Goal: Transaction & Acquisition: Purchase product/service

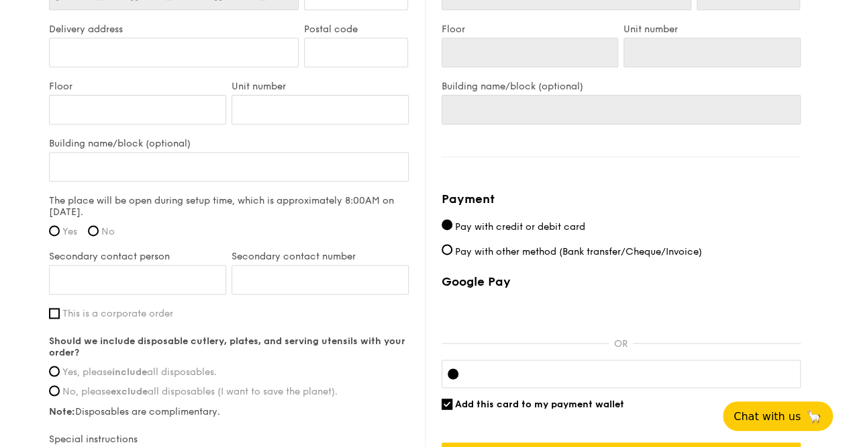
scroll to position [871, 0]
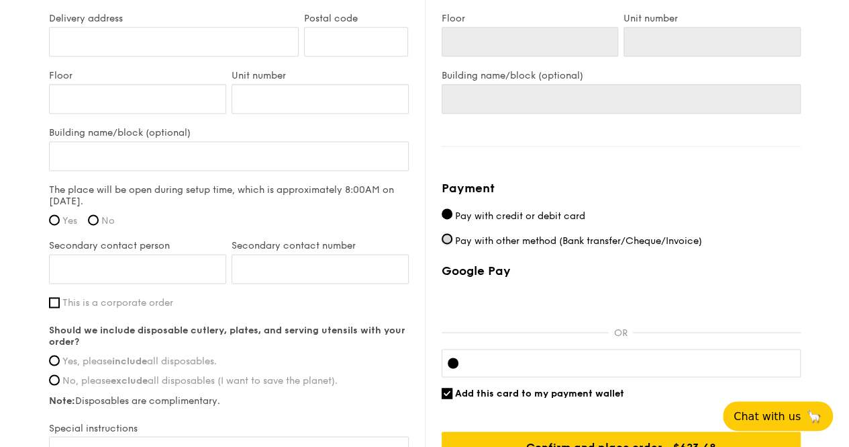
click at [449, 233] on input "Pay with other method (Bank transfer/Cheque/Invoice)" at bounding box center [447, 238] width 11 height 11
radio input "true"
click at [449, 208] on input "Pay with credit or debit card" at bounding box center [447, 213] width 11 height 11
radio input "true"
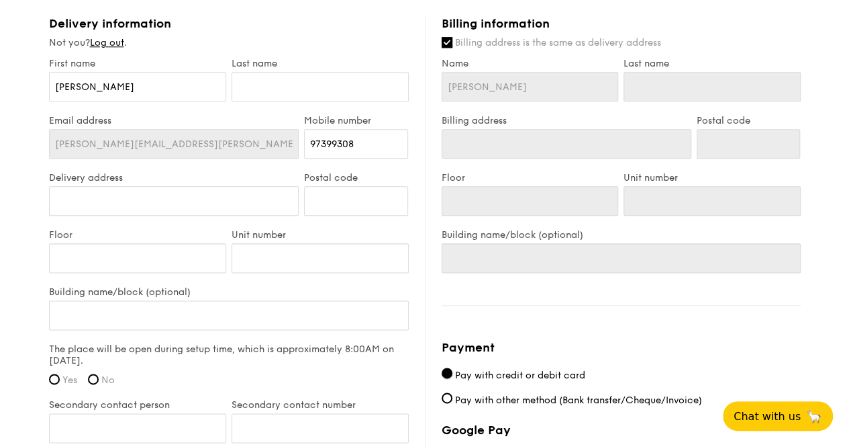
scroll to position [800, 0]
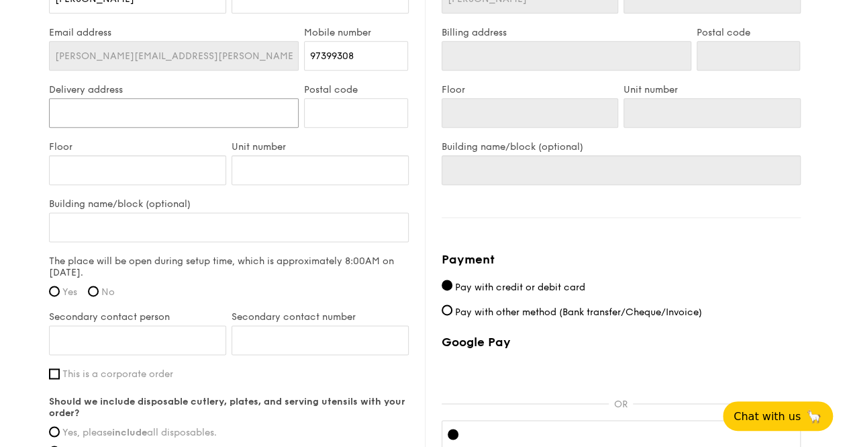
click at [173, 102] on input "Delivery address" at bounding box center [174, 113] width 250 height 30
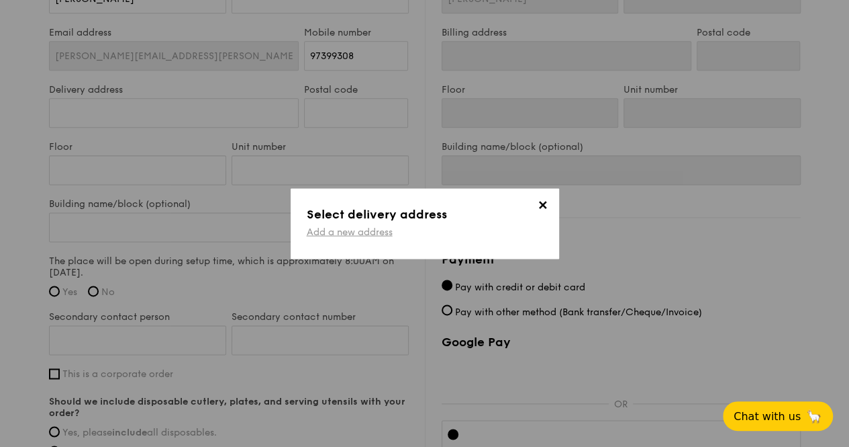
click at [381, 232] on link "Add a new address" at bounding box center [350, 231] width 86 height 11
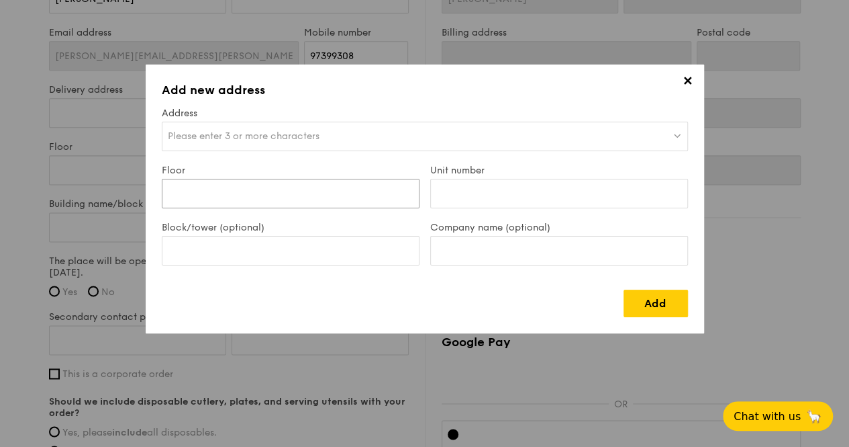
click at [291, 190] on input "Floor" at bounding box center [291, 194] width 258 height 30
click at [297, 140] on span "Please enter 3 or more characters" at bounding box center [244, 135] width 152 height 11
click at [362, 139] on input "1 Seletar Aerospace Crescent" at bounding box center [425, 137] width 525 height 30
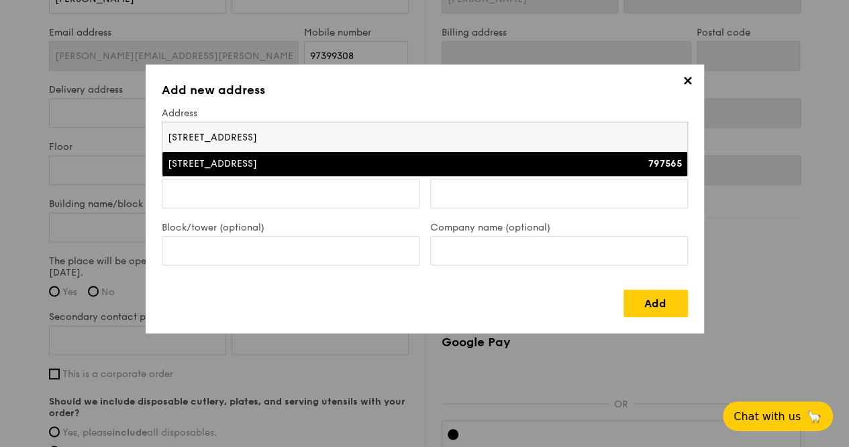
type input "1 Seletar Aerospace Crescent"
click at [354, 168] on div "1 Seletar Aerospace Crescent" at bounding box center [361, 163] width 386 height 13
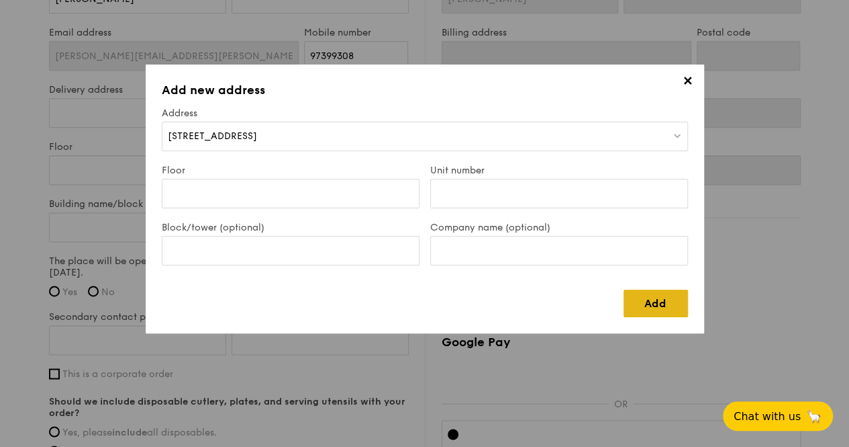
click at [634, 299] on link "Add" at bounding box center [656, 303] width 64 height 28
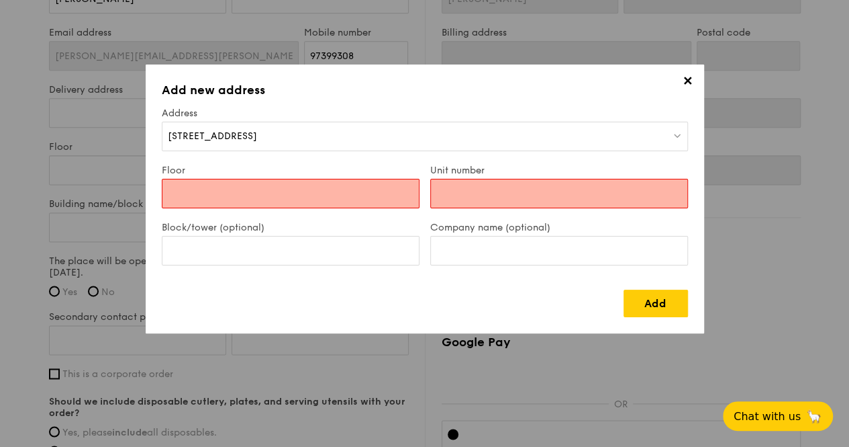
click at [306, 213] on div "Floor" at bounding box center [290, 193] width 269 height 57
click at [299, 189] on input "Floor" at bounding box center [291, 194] width 258 height 30
click at [686, 87] on span "✕" at bounding box center [688, 83] width 19 height 19
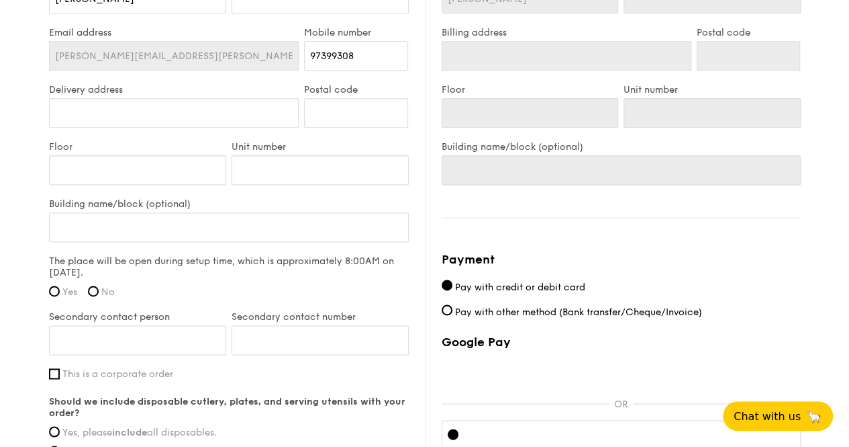
scroll to position [665, 0]
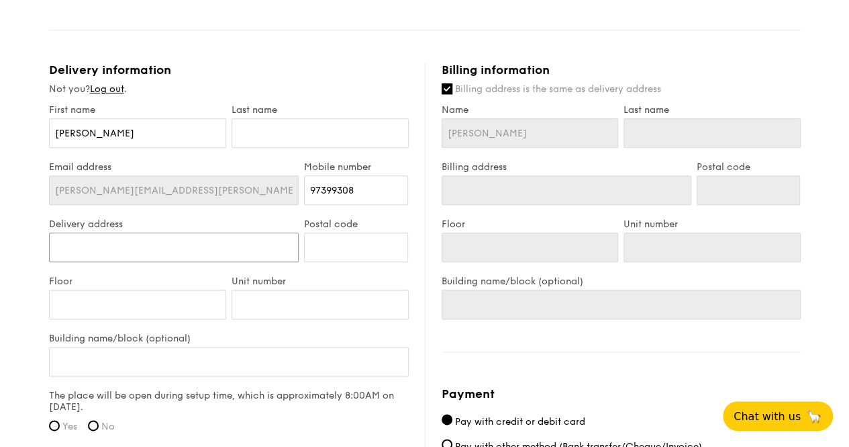
click at [200, 232] on input "Delivery address" at bounding box center [174, 247] width 250 height 30
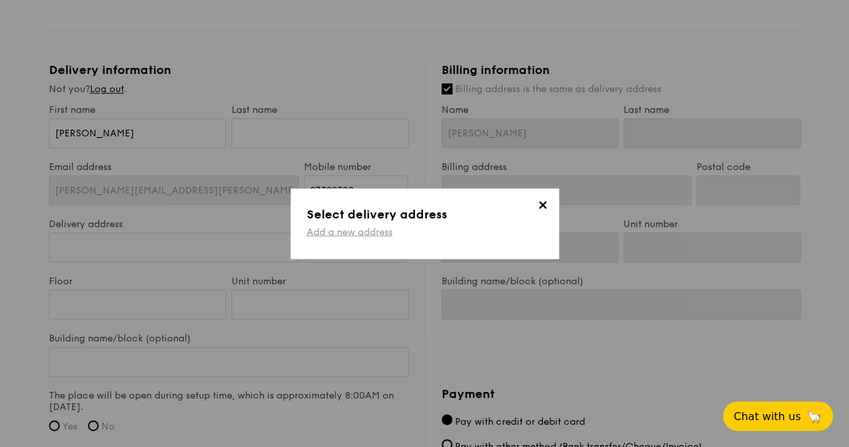
click at [361, 236] on link "Add a new address" at bounding box center [350, 231] width 86 height 11
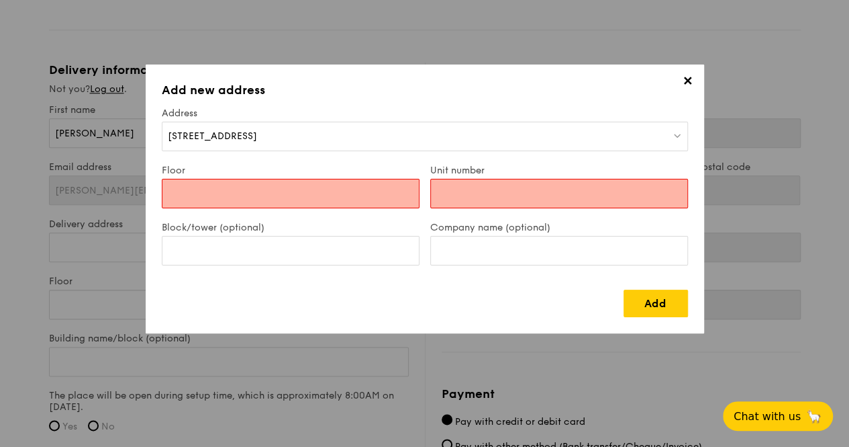
click at [372, 187] on input "Floor" at bounding box center [291, 194] width 258 height 30
click at [372, 134] on div "1 Seletar Aerospace Crescent" at bounding box center [425, 137] width 526 height 30
click at [306, 226] on label "Block/tower (optional)" at bounding box center [291, 227] width 258 height 11
click at [306, 236] on input "Block/tower (optional)" at bounding box center [291, 251] width 258 height 30
click at [293, 191] on input "Floor" at bounding box center [291, 194] width 258 height 30
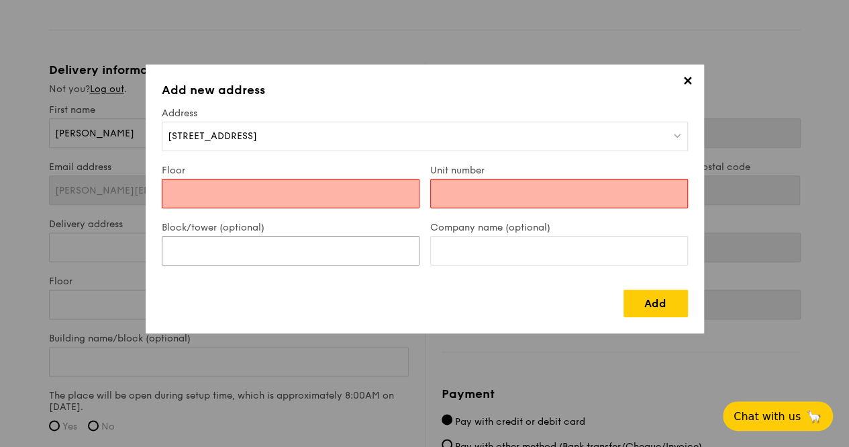
click at [261, 264] on input "Block/tower (optional)" at bounding box center [291, 251] width 258 height 30
click at [257, 249] on input "Block/tower (optional)" at bounding box center [291, 251] width 258 height 30
click at [257, 205] on input "Floor" at bounding box center [291, 194] width 258 height 30
click at [207, 187] on input "Floor" at bounding box center [291, 194] width 258 height 30
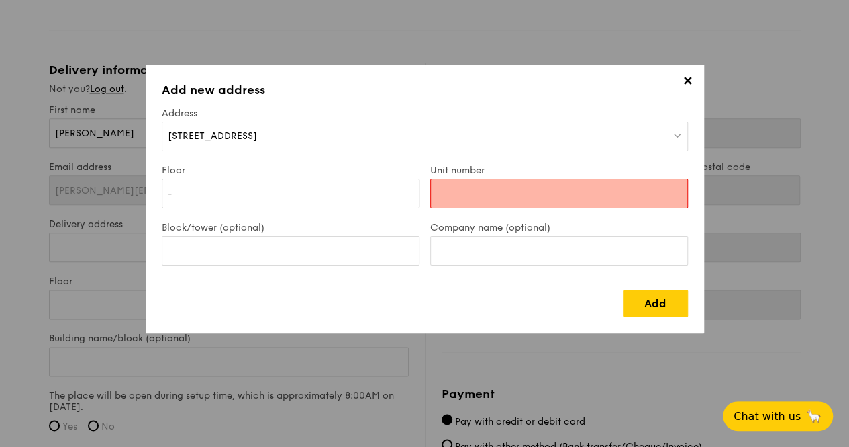
type input "-"
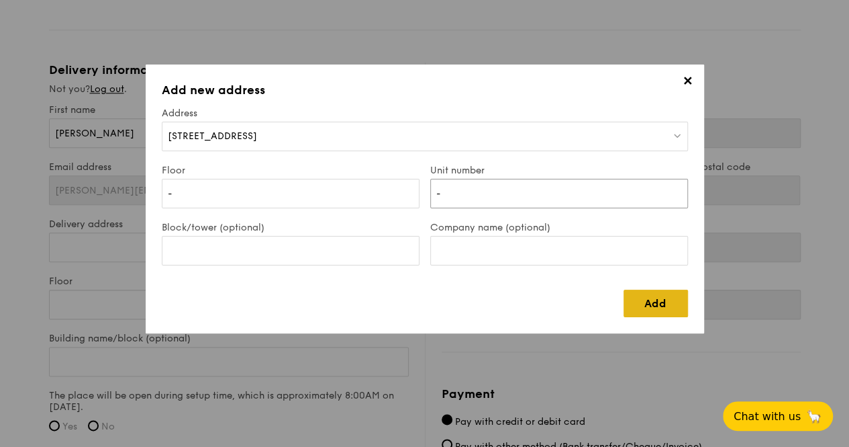
type input "-"
click at [649, 302] on link "Add" at bounding box center [656, 303] width 64 height 28
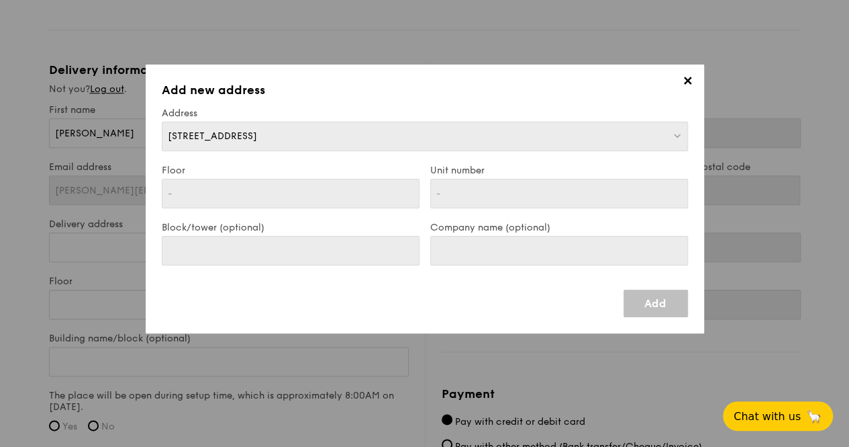
type input "1 Seletar Aerospace Crescent"
type input "797565"
type input "-"
type input "1 Seletar Aerospace Crescent"
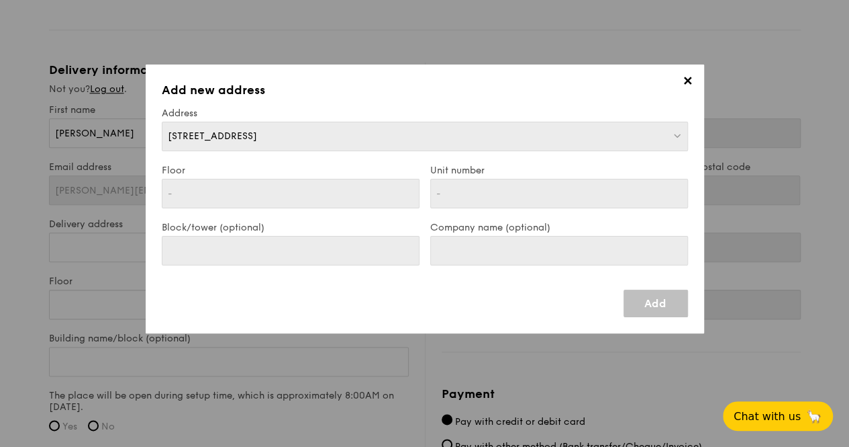
type input "797565"
type input "-"
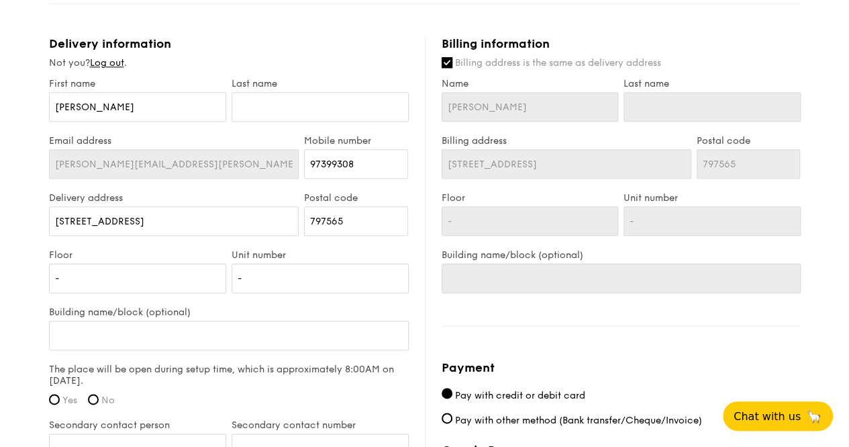
scroll to position [733, 0]
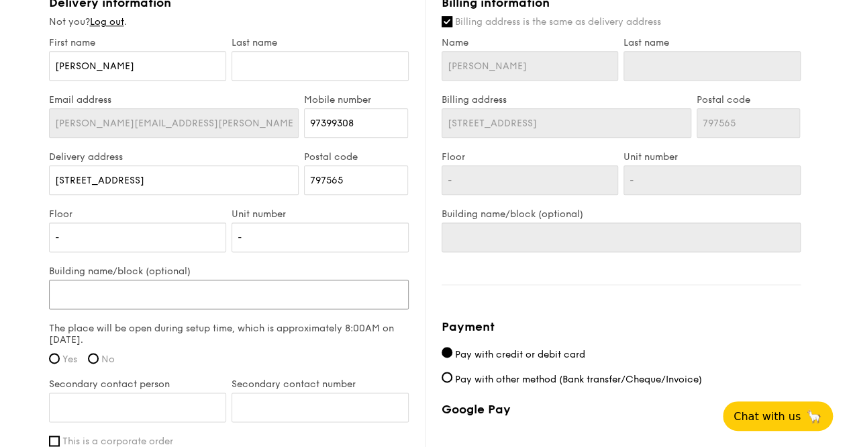
click at [191, 285] on input "Building name/block (optional)" at bounding box center [229, 294] width 360 height 30
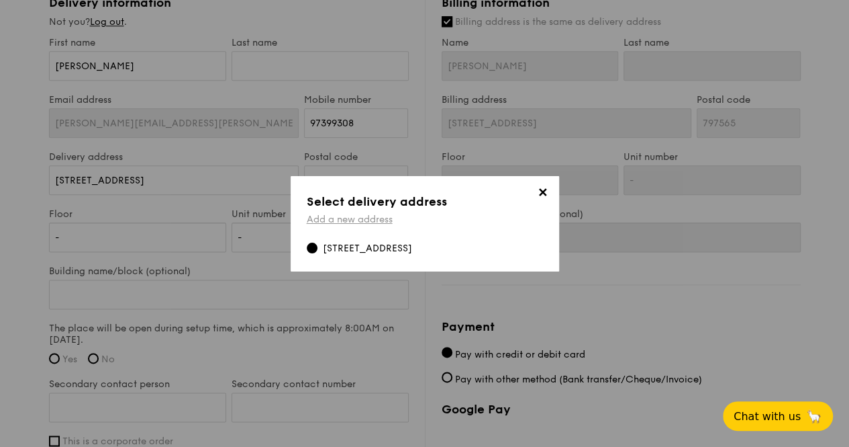
click at [356, 220] on link "Add a new address" at bounding box center [350, 219] width 86 height 11
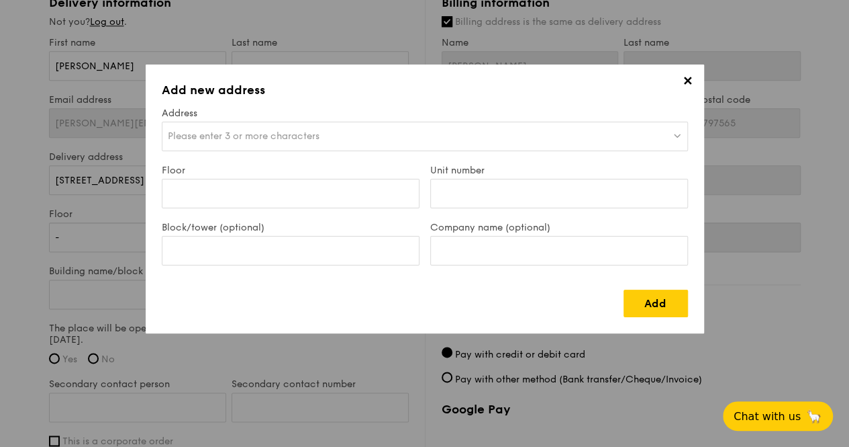
click at [673, 81] on h3 "Add new address" at bounding box center [425, 90] width 526 height 19
click at [684, 82] on span "✕" at bounding box center [688, 83] width 19 height 19
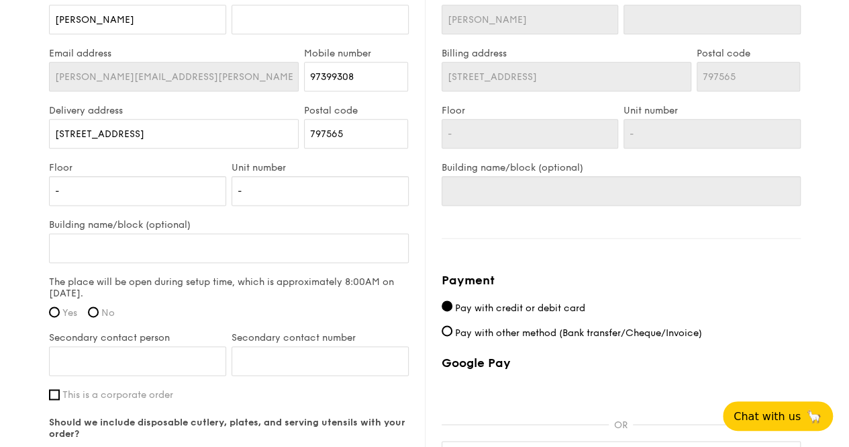
scroll to position [800, 0]
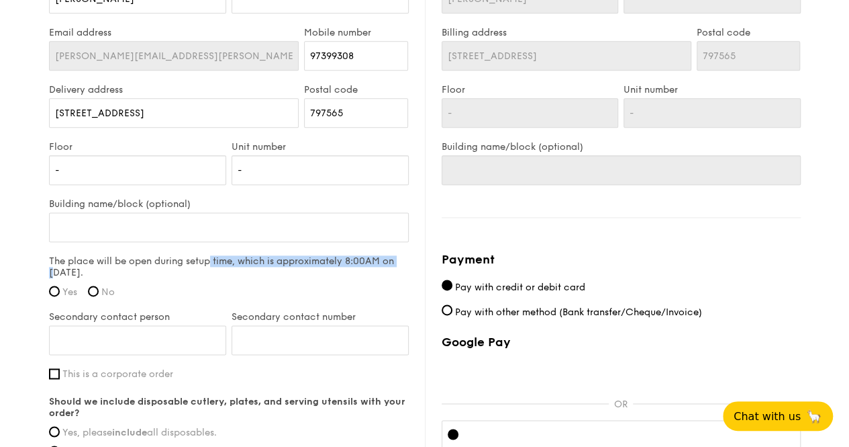
drag, startPoint x: 118, startPoint y: 244, endPoint x: 312, endPoint y: 244, distance: 193.4
click at [312, 255] on label "The place will be open during setup time, which is approximately 8:00AM on Sep …" at bounding box center [229, 266] width 360 height 23
click at [58, 285] on input "Yes" at bounding box center [54, 290] width 11 height 11
radio input "true"
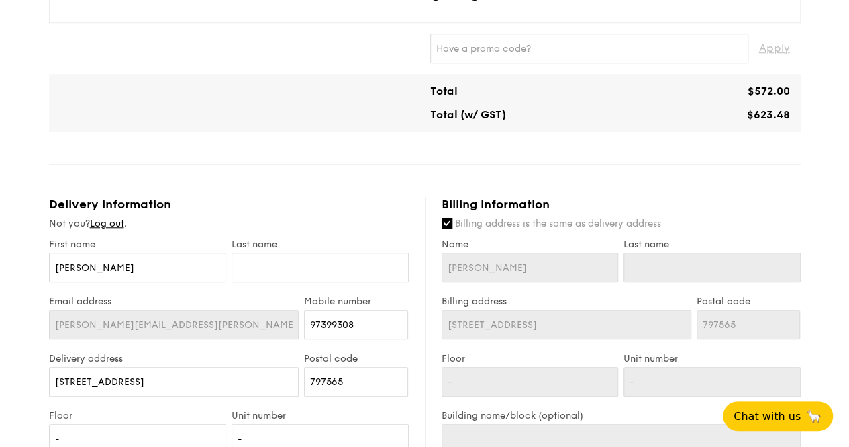
scroll to position [598, 0]
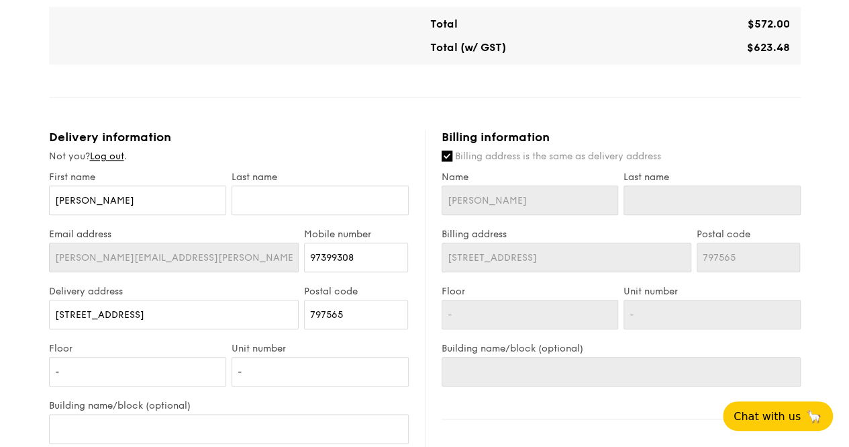
click at [265, 171] on label "Last name" at bounding box center [320, 176] width 177 height 11
click at [226, 185] on input "Angeline" at bounding box center [137, 200] width 177 height 30
click at [270, 185] on input "text" at bounding box center [320, 200] width 177 height 30
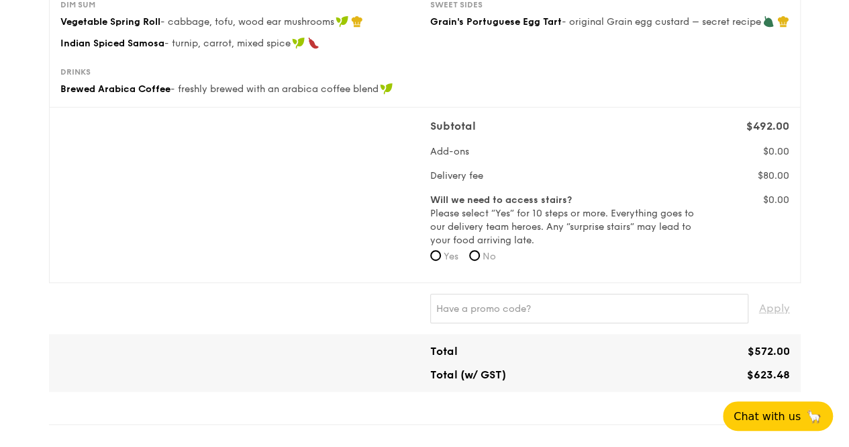
scroll to position [336, 0]
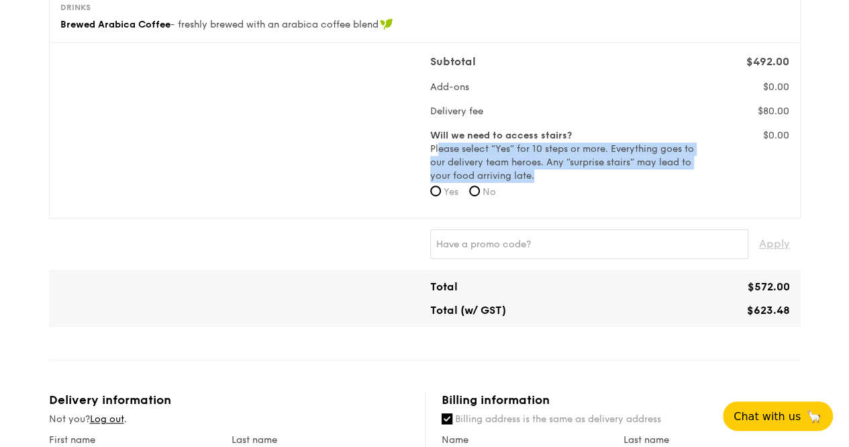
drag, startPoint x: 438, startPoint y: 136, endPoint x: 684, endPoint y: 160, distance: 247.0
click at [684, 160] on label "Will we need to access stairs? Please select “Yes” for 10 steps or more. Everyt…" at bounding box center [563, 156] width 267 height 54
drag, startPoint x: 594, startPoint y: 160, endPoint x: 431, endPoint y: 129, distance: 165.5
click at [431, 129] on label "Will we need to access stairs? Please select “Yes” for 10 steps or more. Everyt…" at bounding box center [563, 156] width 267 height 54
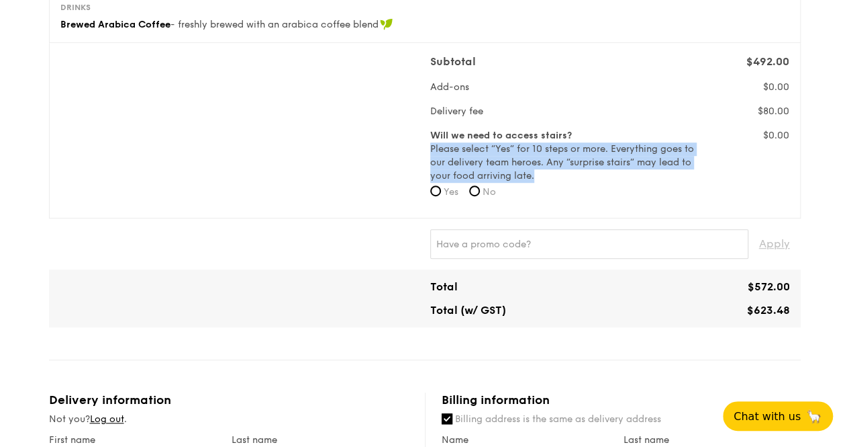
click at [431, 129] on label "Will we need to access stairs? Please select “Yes” for 10 steps or more. Everyt…" at bounding box center [563, 156] width 267 height 54
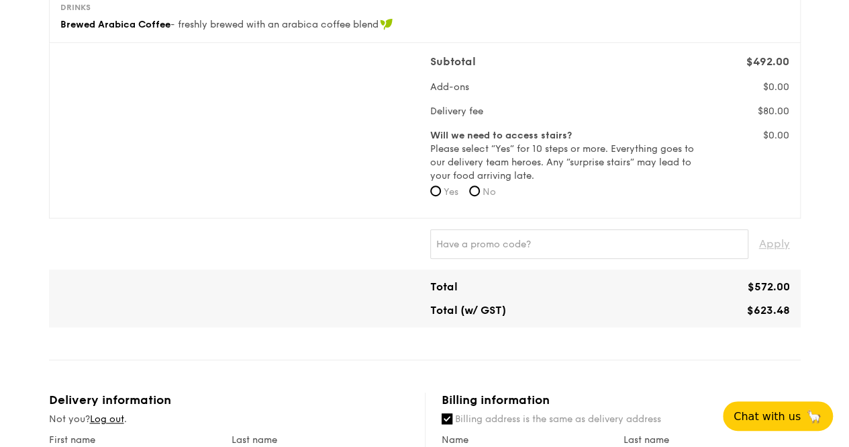
click at [295, 140] on div "Subtotal $492.00 Add-ons $0.00 Delivery fee $80.00 Will we need to access stair…" at bounding box center [425, 130] width 740 height 153
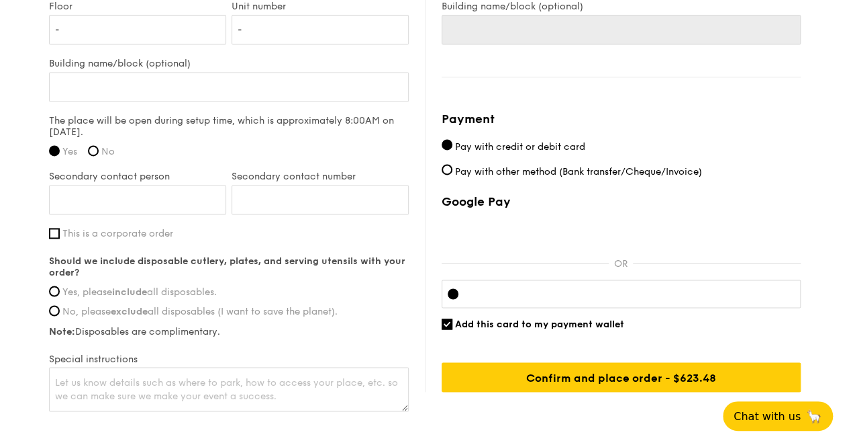
scroll to position [997, 0]
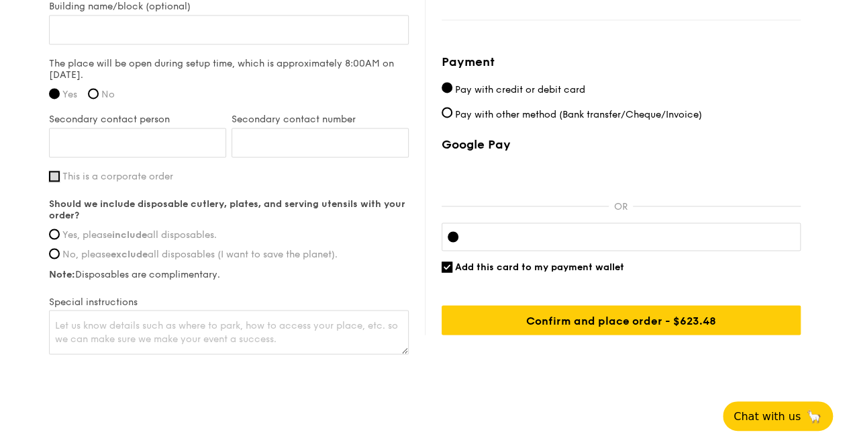
click at [53, 171] on input "This is a corporate order" at bounding box center [54, 176] width 11 height 11
checkbox input "true"
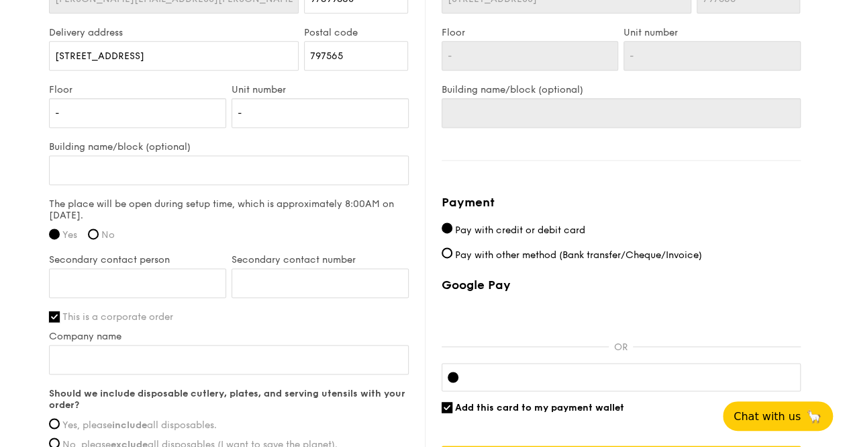
scroll to position [930, 0]
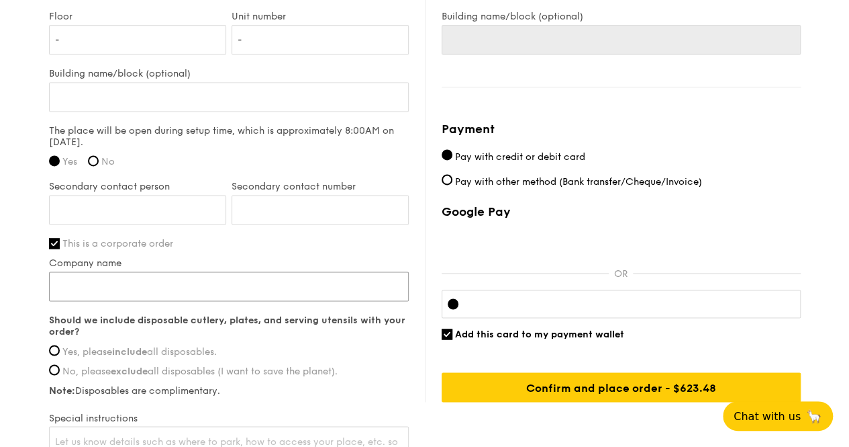
click at [150, 271] on input "Company name" at bounding box center [229, 286] width 360 height 30
type input "W"
type input "E"
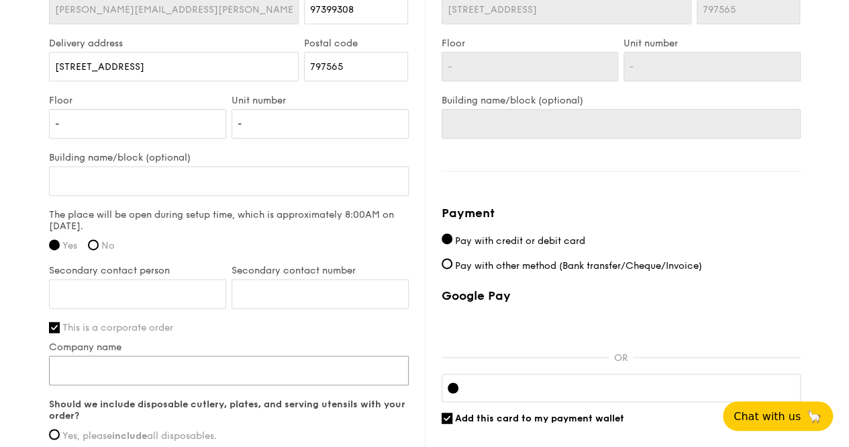
scroll to position [980, 0]
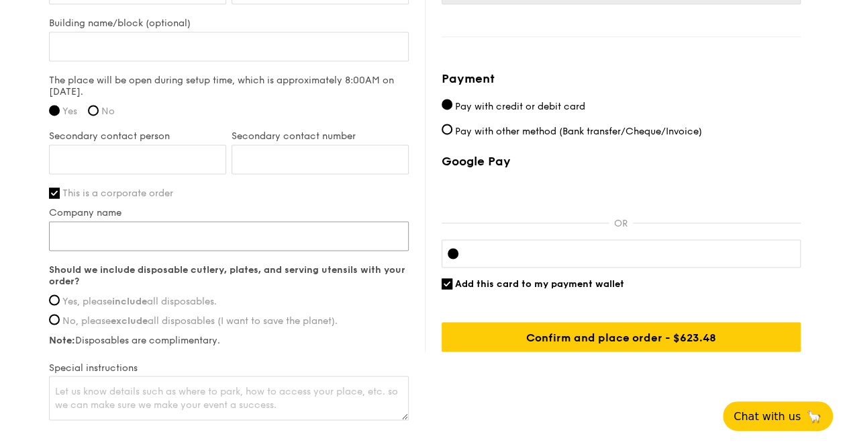
paste input "Rolls-Royce Singapore Pte Ltd"
type input "Rolls-Royce Singapore Pte Ltd"
click at [55, 294] on input "Yes, please include all disposables." at bounding box center [54, 299] width 11 height 11
radio input "true"
click at [55, 294] on input "Yes, please include all disposables." at bounding box center [54, 299] width 11 height 11
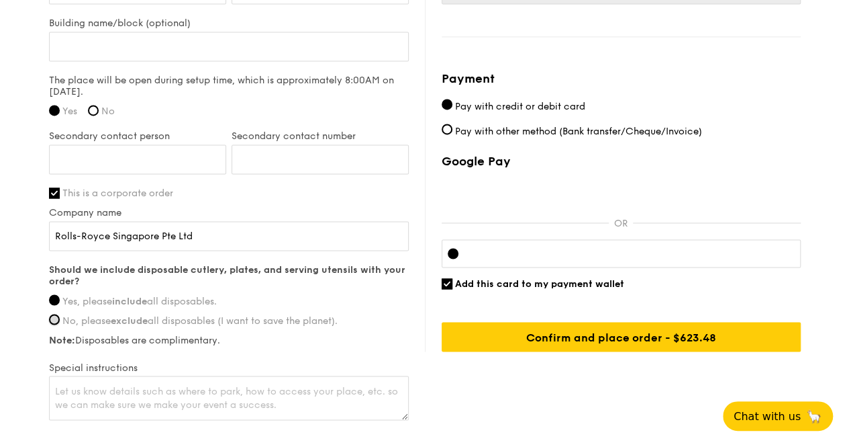
click at [55, 314] on input "No, please exclude all disposables (I want to save the planet)." at bounding box center [54, 319] width 11 height 11
radio input "true"
click at [54, 294] on input "Yes, please include all disposables." at bounding box center [54, 299] width 11 height 11
radio input "true"
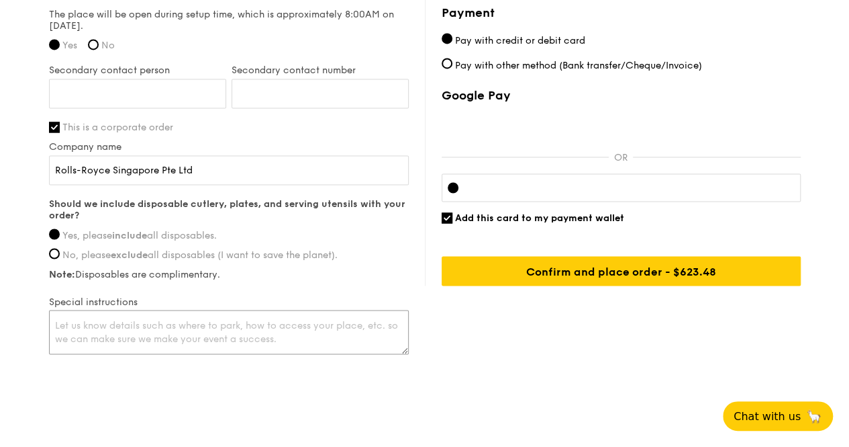
click at [120, 310] on textarea at bounding box center [229, 332] width 360 height 44
type textarea "a"
type textarea "W"
type textarea "T"
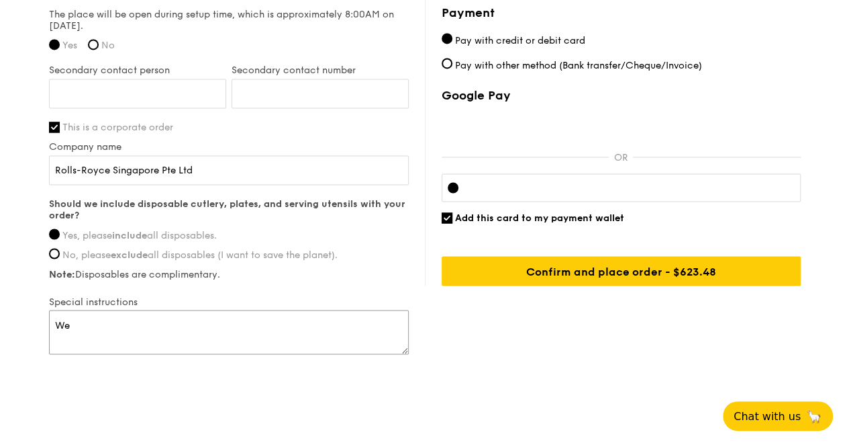
type textarea "W"
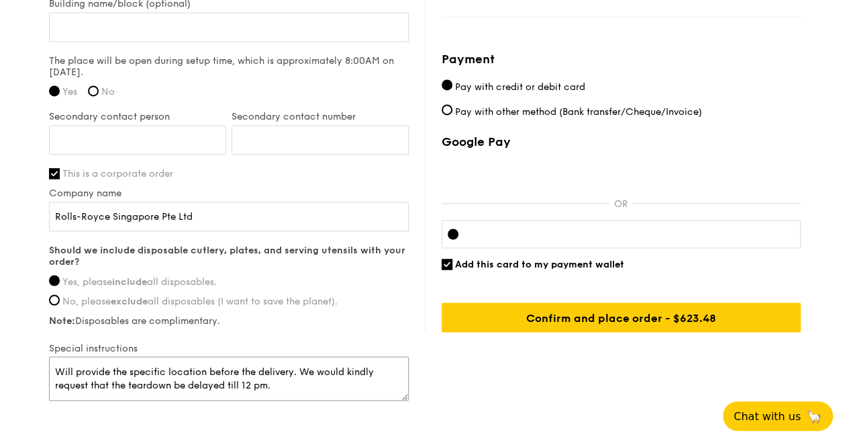
scroll to position [979, 0]
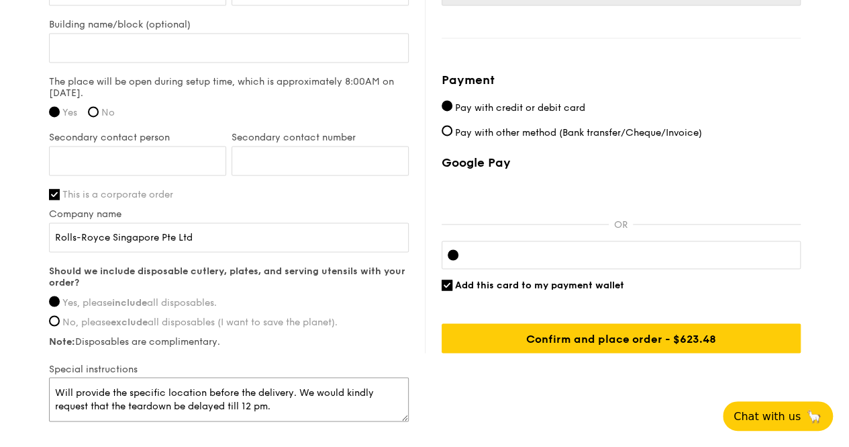
click at [239, 389] on textarea "Will provide the specific location before the delivery. We would kindly request…" at bounding box center [229, 399] width 360 height 44
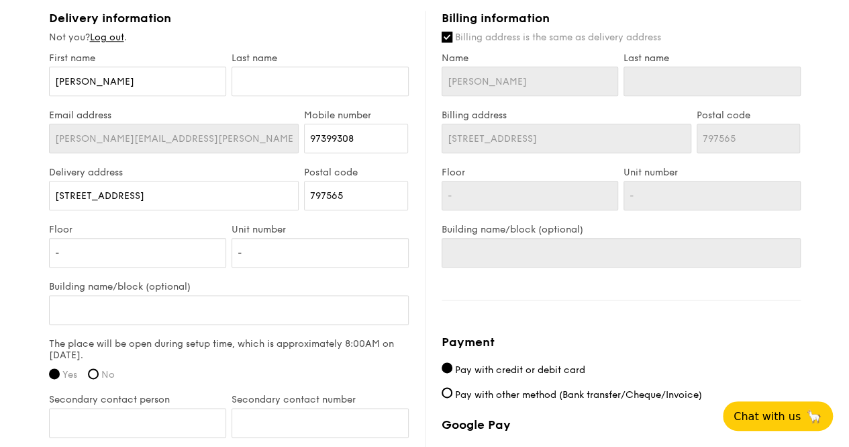
scroll to position [739, 0]
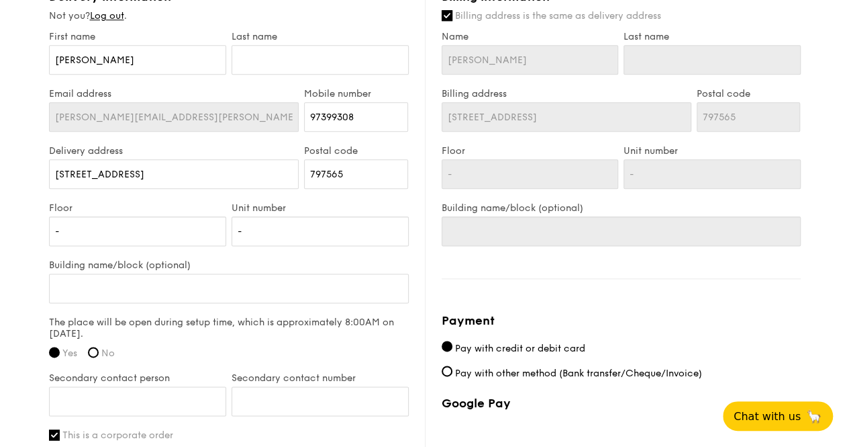
type textarea "Will provide the specific location before the delivery. We would kindly request…"
click at [559, 277] on div "Billing information Billing address is the same as delivery address Name Angeli…" at bounding box center [613, 291] width 376 height 604
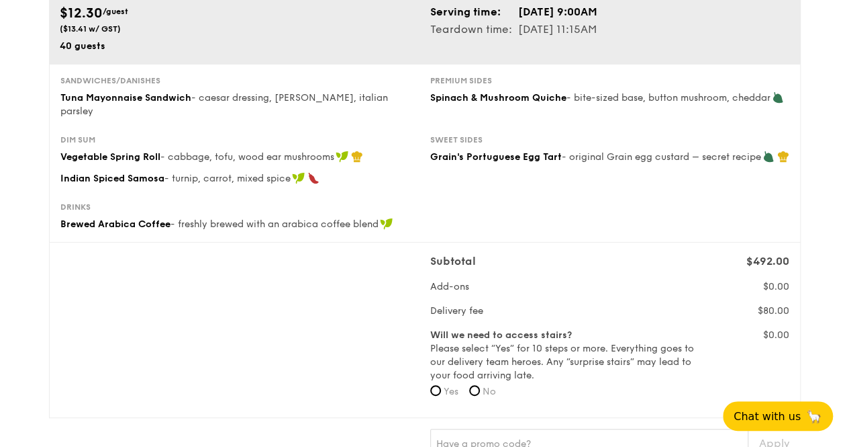
scroll to position [201, 0]
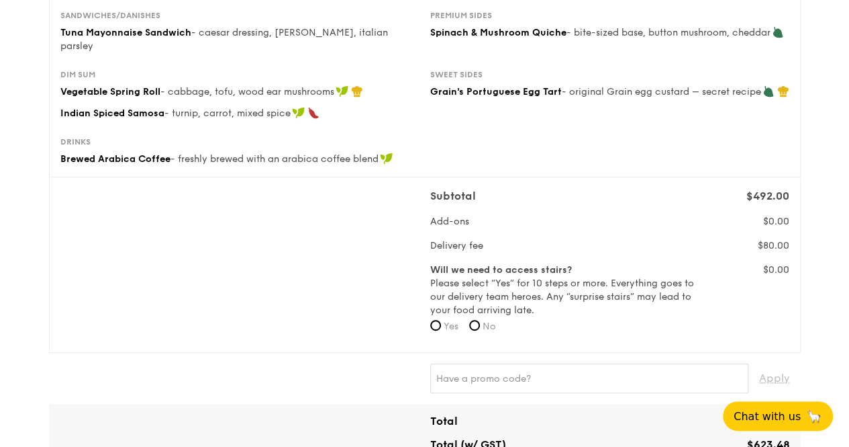
click at [483, 320] on label "No" at bounding box center [482, 326] width 27 height 13
click at [480, 320] on input "No" at bounding box center [474, 325] width 11 height 11
radio input "true"
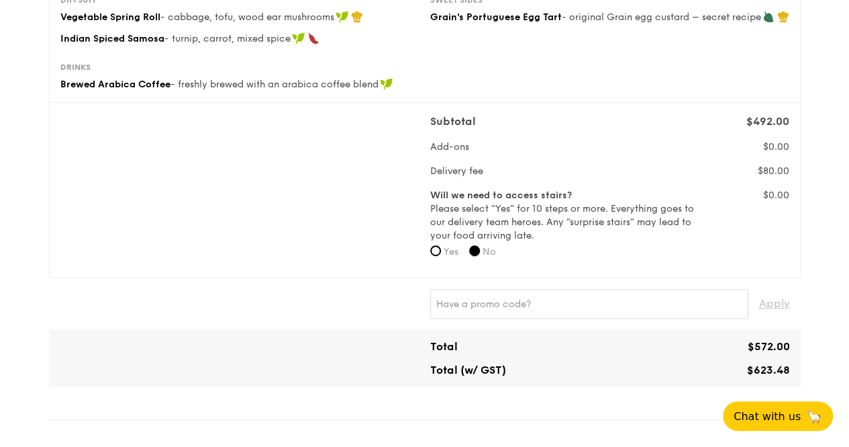
scroll to position [336, 0]
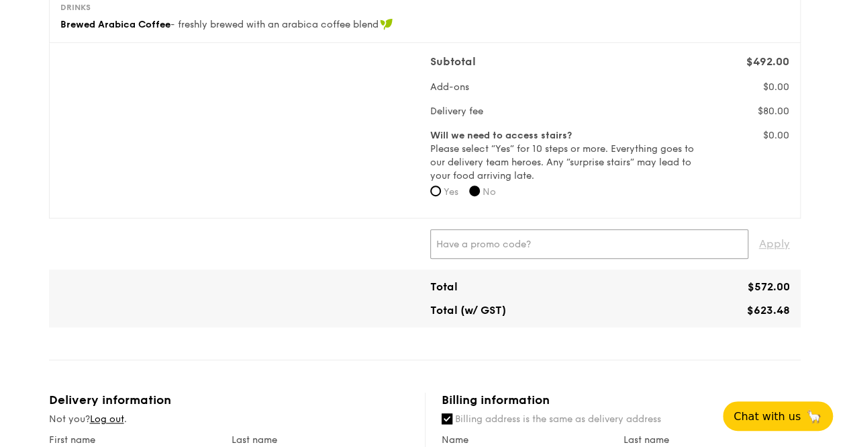
click at [514, 234] on input "text" at bounding box center [589, 244] width 318 height 30
paste input "WELCOMEFEAST"
type input "WELCOMEFEAST"
click at [764, 232] on span "Apply" at bounding box center [774, 244] width 31 height 30
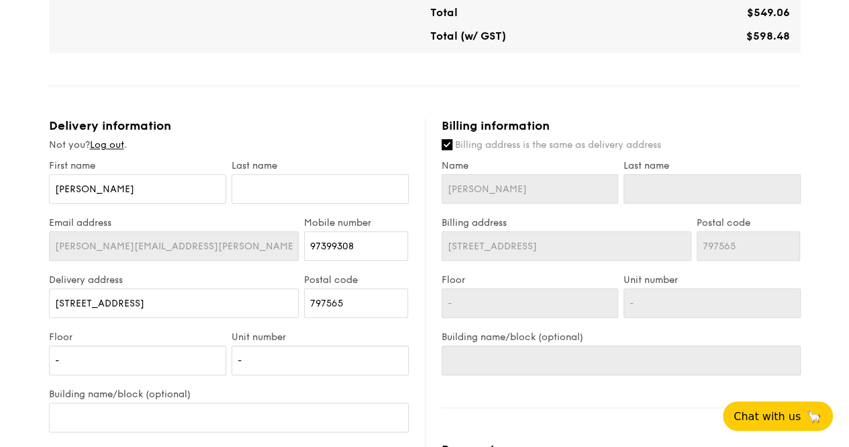
scroll to position [613, 0]
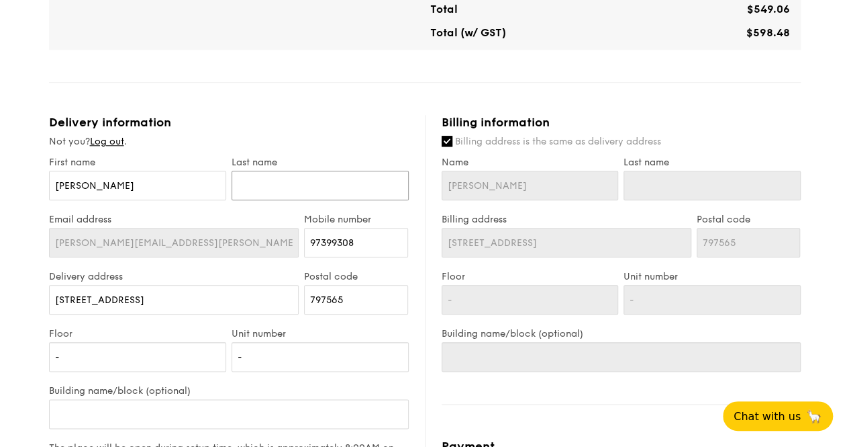
click at [300, 171] on input "text" at bounding box center [320, 186] width 177 height 30
type input "Y"
type input "Yi"
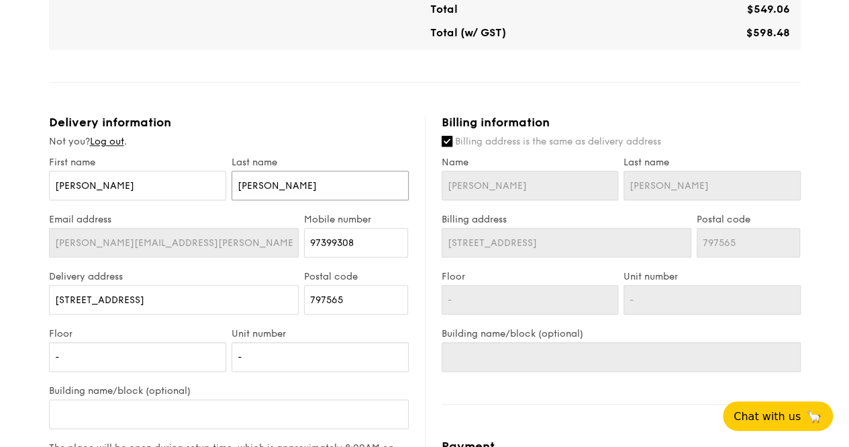
type input "Yip"
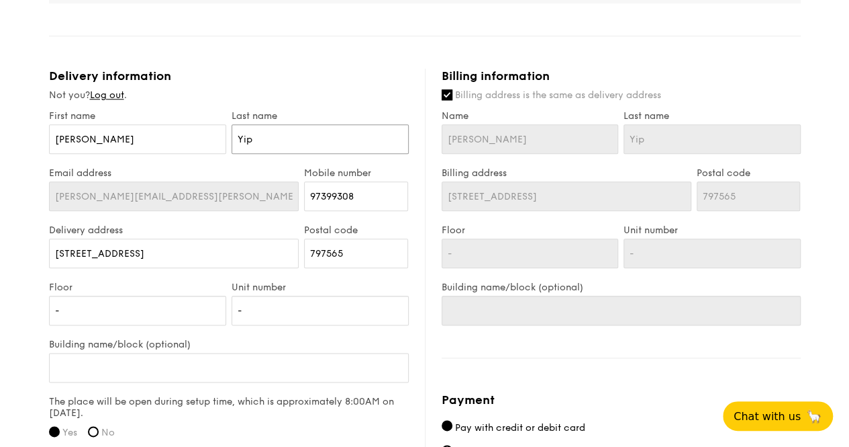
scroll to position [680, 0]
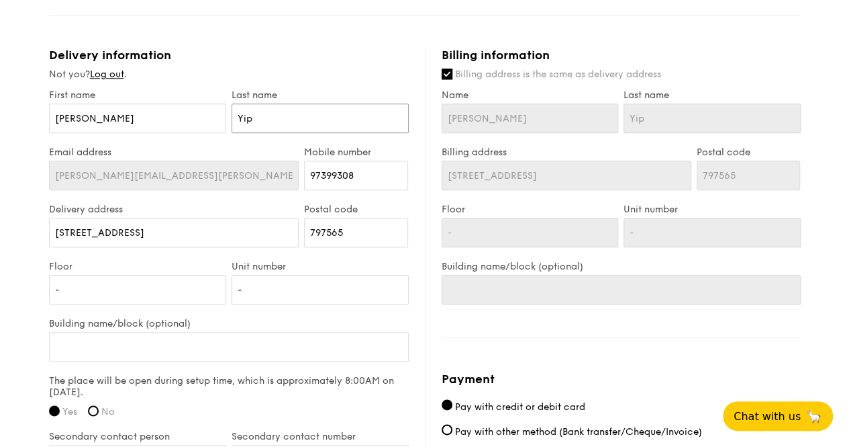
type input "Yip"
click at [144, 219] on input "1 Seletar Aerospace Crescent" at bounding box center [174, 233] width 250 height 30
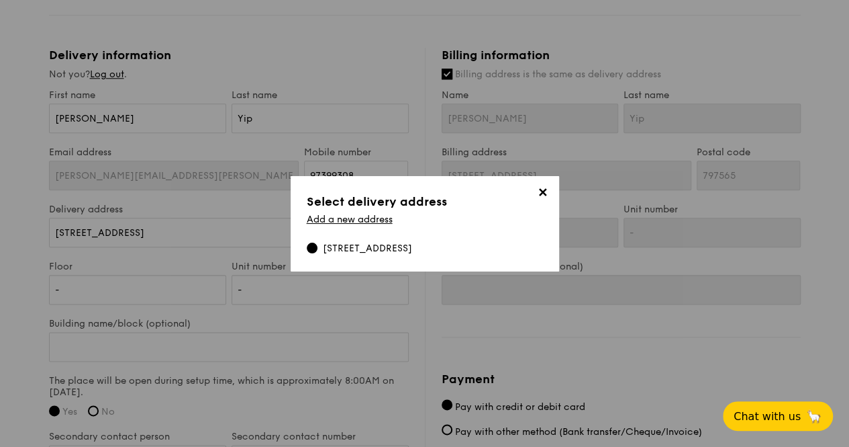
click at [547, 198] on span "✕" at bounding box center [543, 194] width 19 height 19
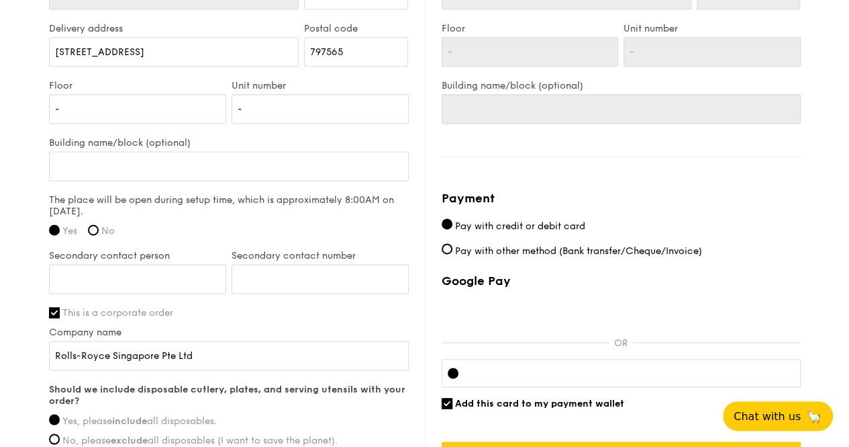
scroll to position [898, 0]
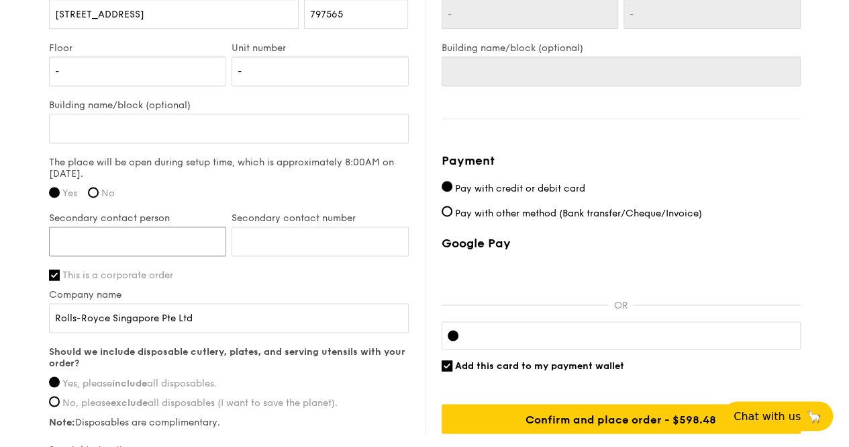
click at [83, 226] on input "Secondary contact person" at bounding box center [137, 241] width 177 height 30
type input "Almaas Shazea"
click at [261, 226] on input "Secondary contact number" at bounding box center [320, 241] width 177 height 30
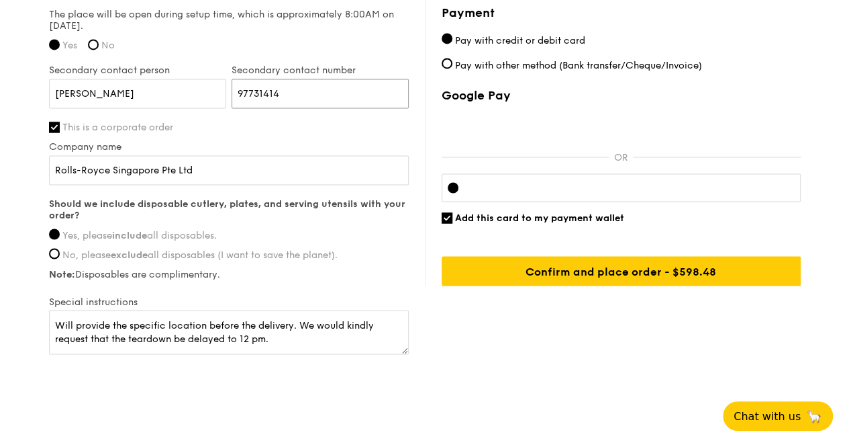
type input "97731414"
click at [56, 310] on textarea "Will provide the specific location before the delivery. We would kindly request…" at bounding box center [229, 332] width 360 height 44
click at [193, 310] on textarea "We will provide the specific location before the delivery. We would kindly requ…" at bounding box center [229, 332] width 360 height 44
type textarea "We will provide the specific unit number before the delivery. We would kindly r…"
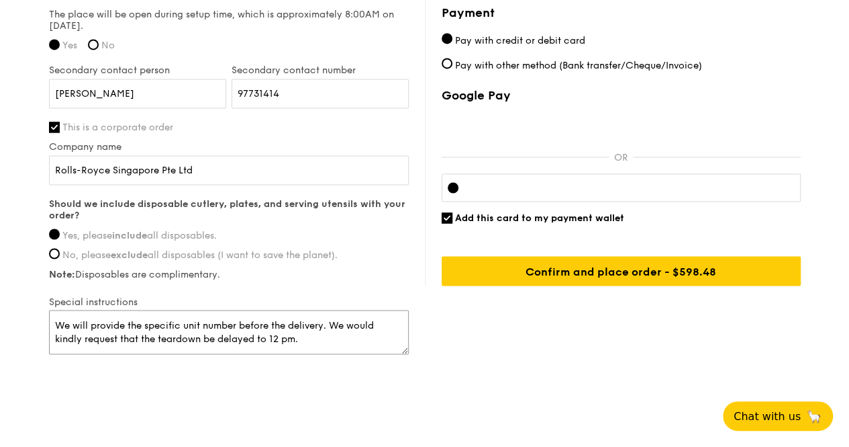
click at [273, 316] on textarea "We will provide the specific unit number before the delivery. We would kindly r…" at bounding box center [229, 332] width 360 height 44
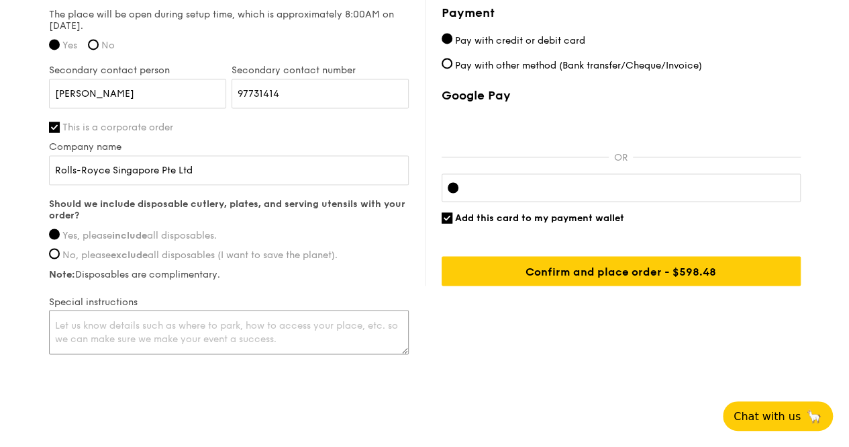
click at [273, 316] on textarea at bounding box center [229, 332] width 360 height 44
paste textarea "We will provide the specific unit number before the delivery. We would kindly r…"
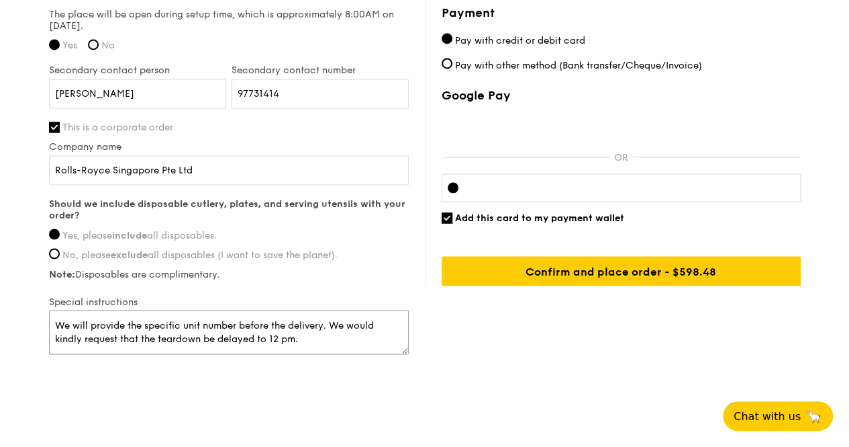
drag, startPoint x: 129, startPoint y: 306, endPoint x: 236, endPoint y: 307, distance: 107.4
click at [236, 310] on textarea "We will provide the specific unit number before the delivery. We would kindly r…" at bounding box center [229, 332] width 360 height 44
click at [89, 320] on textarea "We will provide specific details to access the set-up location before the deliv…" at bounding box center [229, 332] width 360 height 44
click at [167, 322] on textarea "We will provide specific details to access the set-up location before the deliv…" at bounding box center [229, 332] width 360 height 44
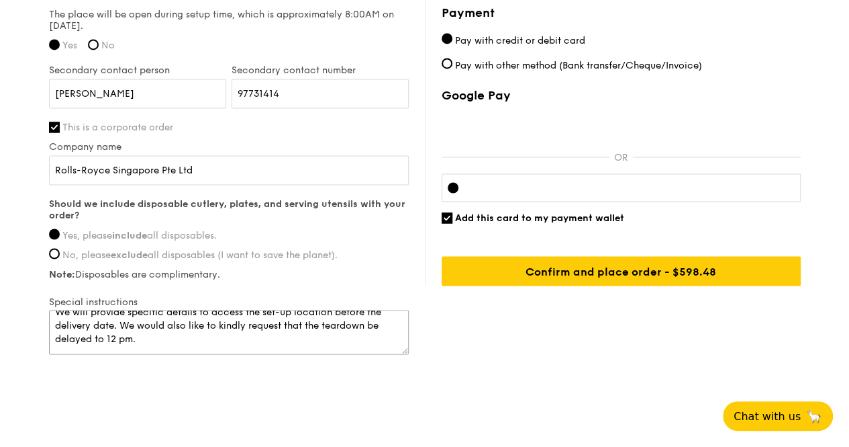
drag, startPoint x: 305, startPoint y: 324, endPoint x: 310, endPoint y: 332, distance: 10.3
click at [310, 332] on textarea "We will provide specific details to access the set-up location before the deliv…" at bounding box center [229, 332] width 360 height 44
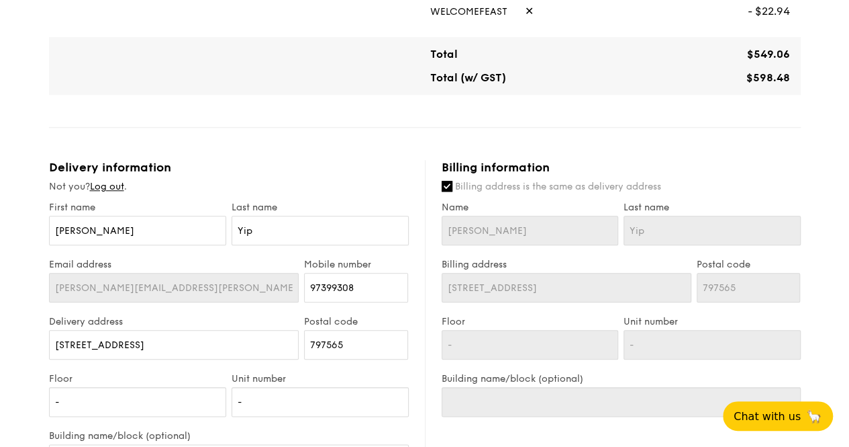
scroll to position [596, 0]
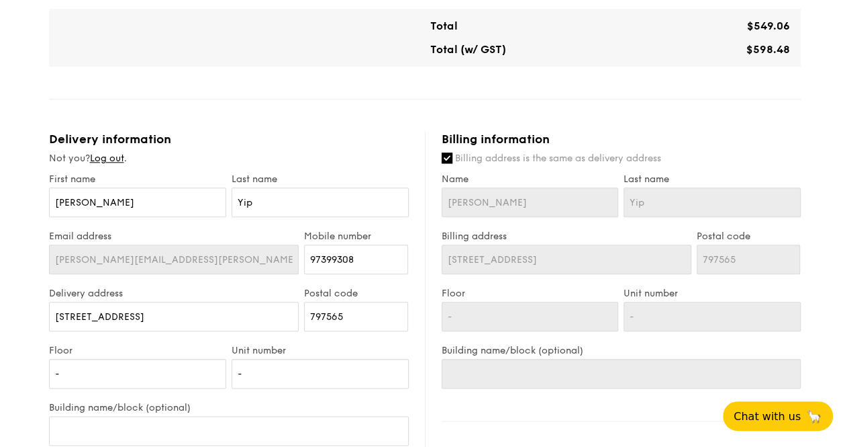
type textarea "We will provide specific details to access the set-up location before the deliv…"
click at [449, 152] on input "Billing address is the same as delivery address" at bounding box center [447, 157] width 11 height 11
checkbox input "false"
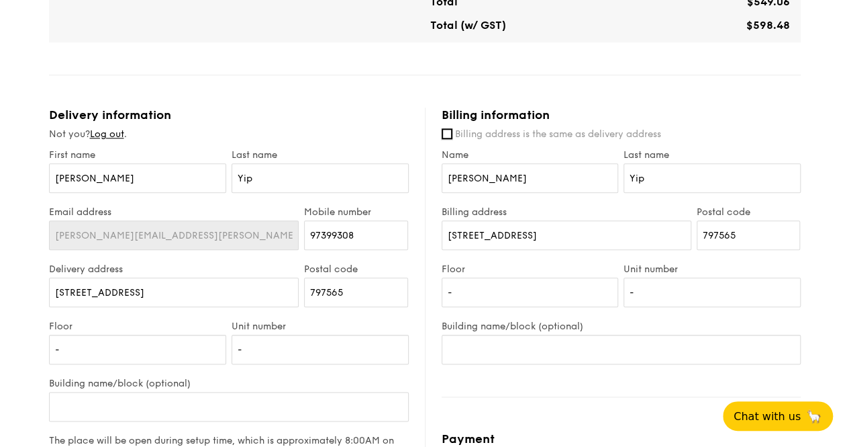
scroll to position [627, 0]
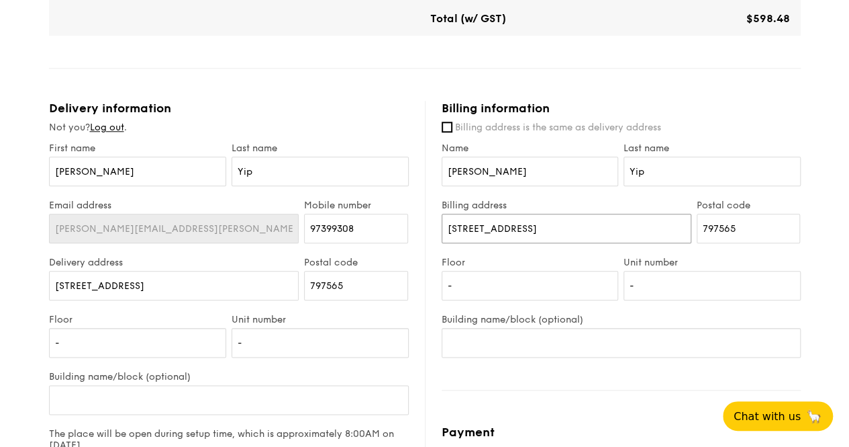
click at [522, 214] on input "1 Seletar Aerospace Crescent" at bounding box center [567, 229] width 250 height 30
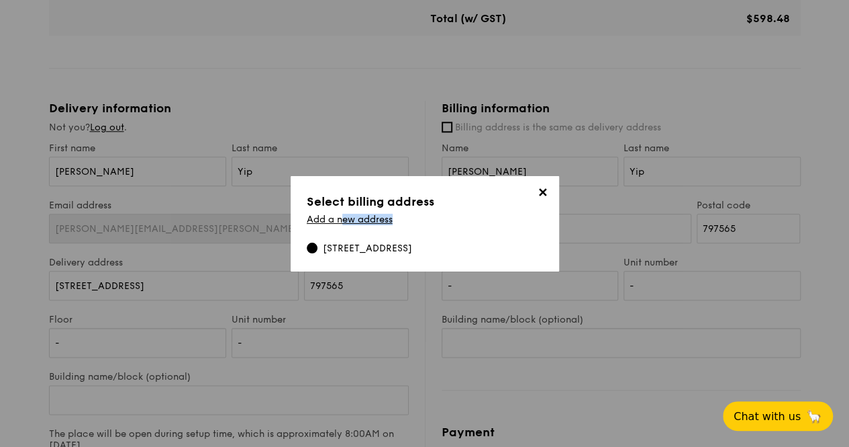
click at [522, 214] on div "Add a new address" at bounding box center [425, 222] width 236 height 17
click at [375, 216] on link "Add a new address" at bounding box center [350, 219] width 86 height 11
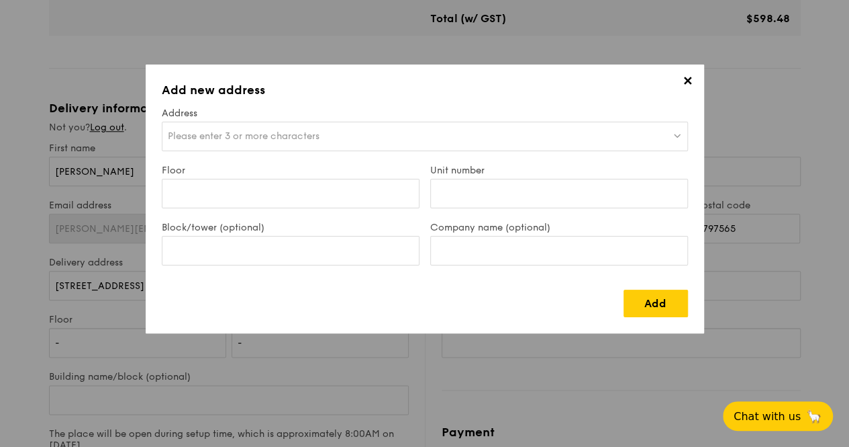
click at [328, 139] on div "Please enter 3 or more characters" at bounding box center [425, 137] width 526 height 30
click at [261, 132] on input "One Raffles Quay" at bounding box center [425, 137] width 525 height 30
click at [248, 134] on input "One Raffles Quay" at bounding box center [425, 137] width 525 height 30
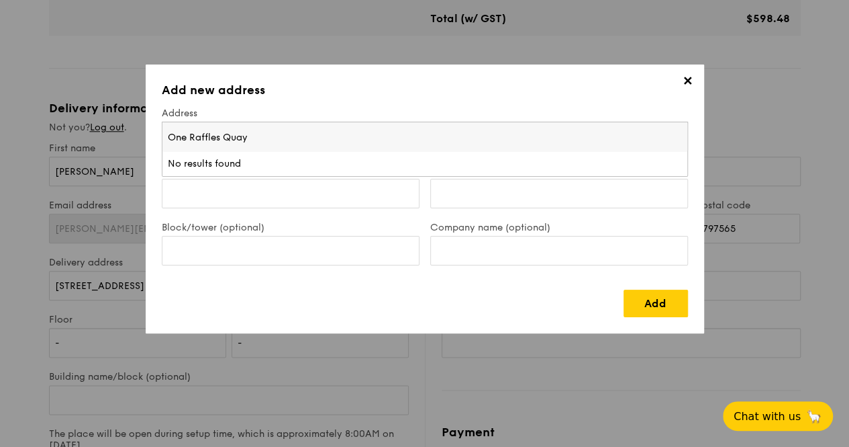
paste input "Level 18 North Tower,"
click at [248, 134] on input "Level 18 North Tower, One Raffles Quay" at bounding box center [425, 137] width 525 height 30
paste input "Singapore 048583"
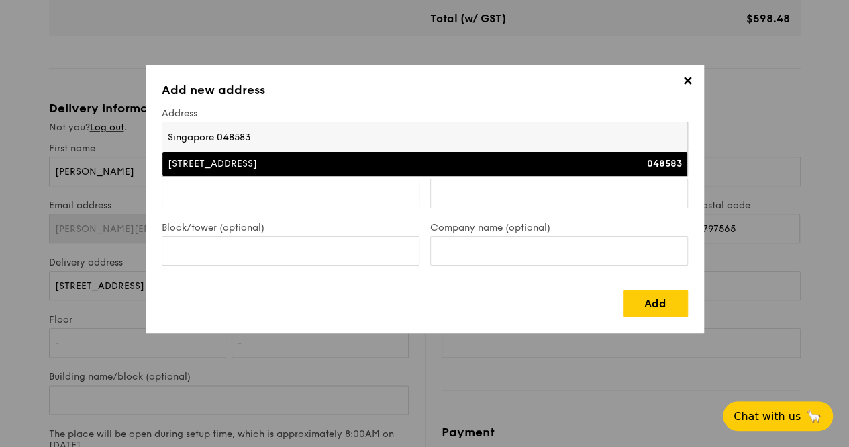
type input "Singapore 048583"
click at [365, 166] on div "1 Raffles Quay" at bounding box center [361, 163] width 386 height 13
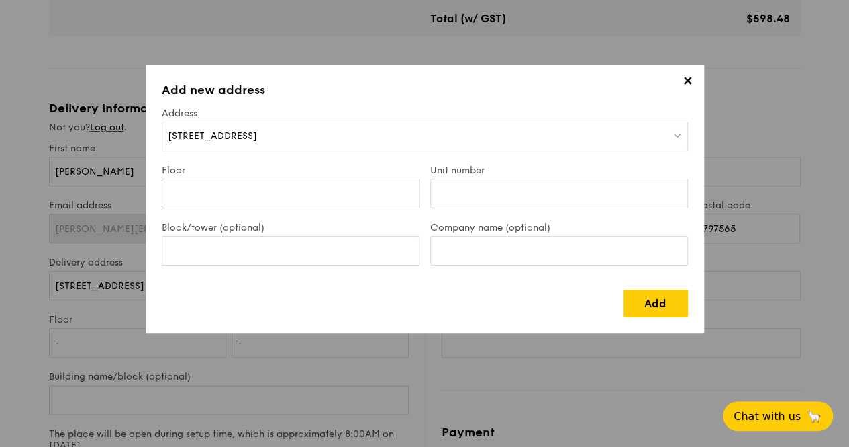
click at [326, 189] on input "Floor" at bounding box center [291, 194] width 258 height 30
type input "18"
click at [457, 191] on input "Unit number" at bounding box center [559, 194] width 258 height 30
type input "00"
click at [336, 252] on input "Block/tower (optional)" at bounding box center [291, 251] width 258 height 30
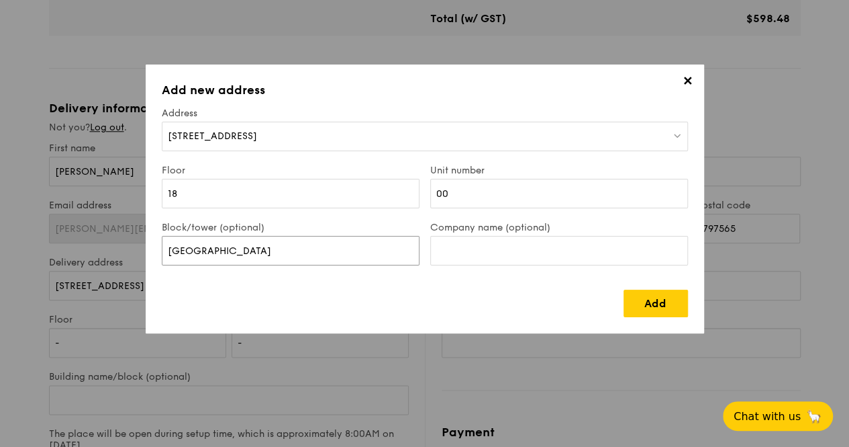
type input "North Tower"
click at [465, 250] on input "Company name (optional)" at bounding box center [559, 251] width 258 height 30
type input "EY Singapore"
click at [645, 310] on link "Add" at bounding box center [656, 303] width 64 height 28
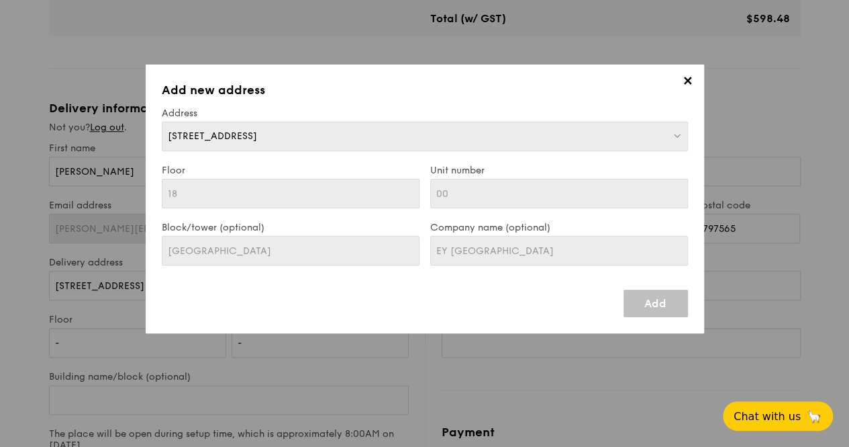
type input "1 Raffles Quay"
type input "048583"
type input "18"
type input "00"
type input "North Tower"
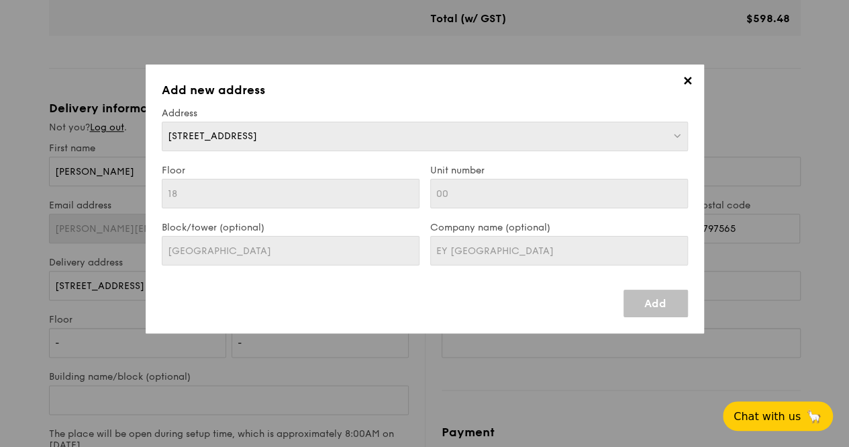
type input "1 Raffles Quay"
type input "048583"
type input "18"
type input "00"
type input "North Tower"
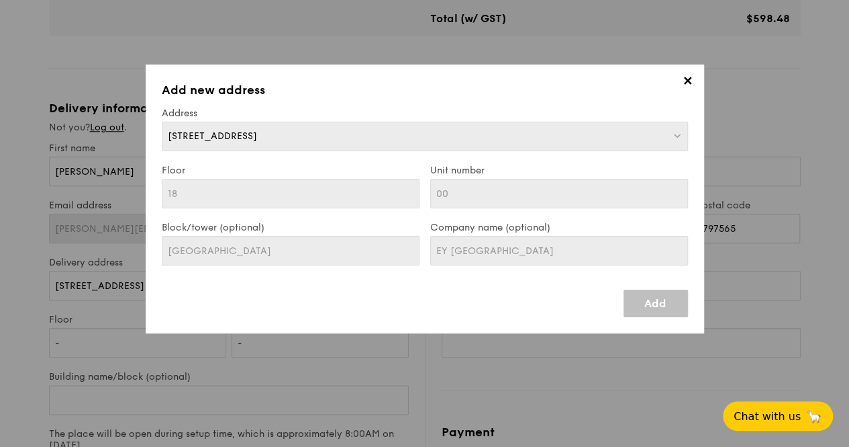
type input "EY Singapore"
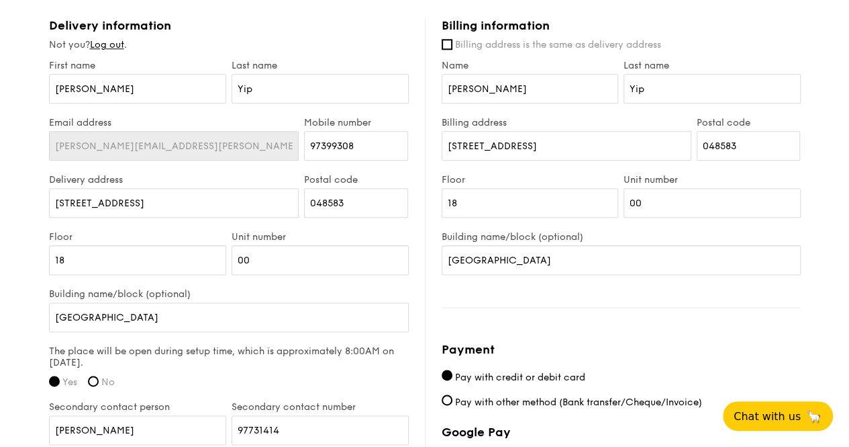
scroll to position [662, 0]
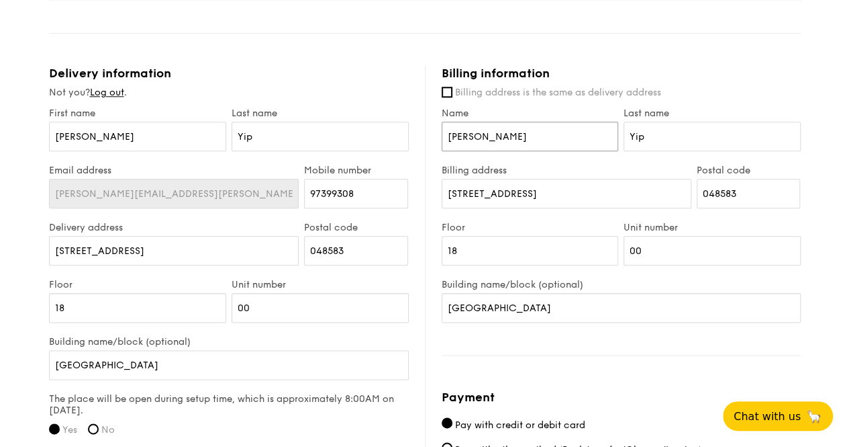
click at [486, 125] on input "Angeline" at bounding box center [530, 137] width 177 height 30
type input "Almaas"
click at [633, 122] on input "Yip" at bounding box center [712, 137] width 177 height 30
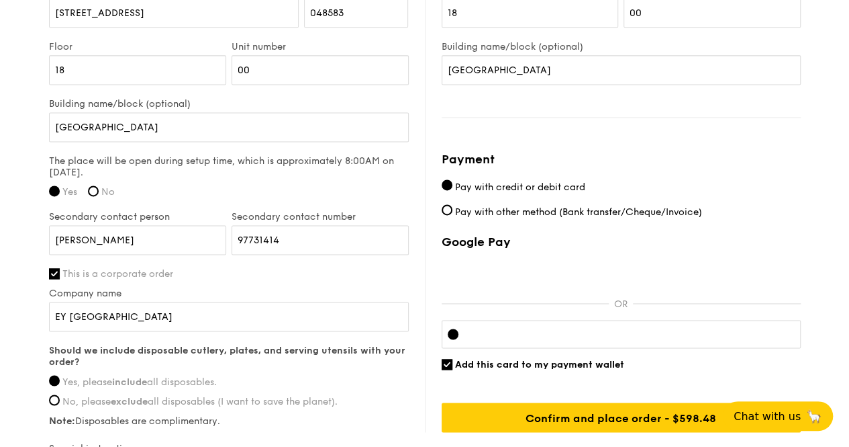
scroll to position [907, 0]
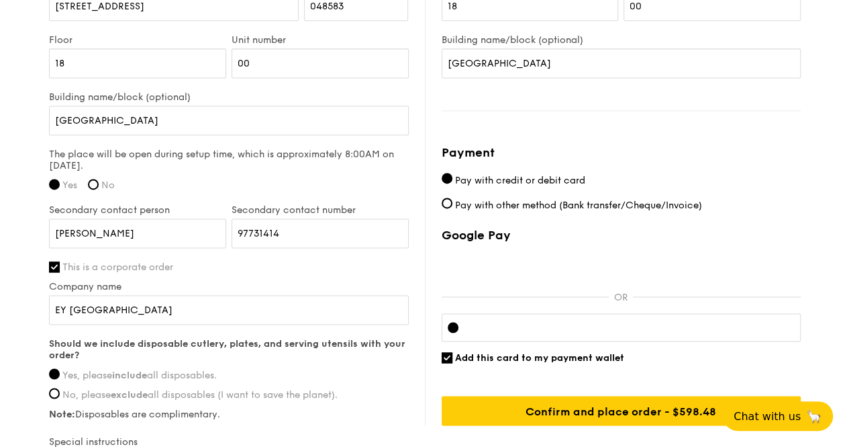
type input "Shazea"
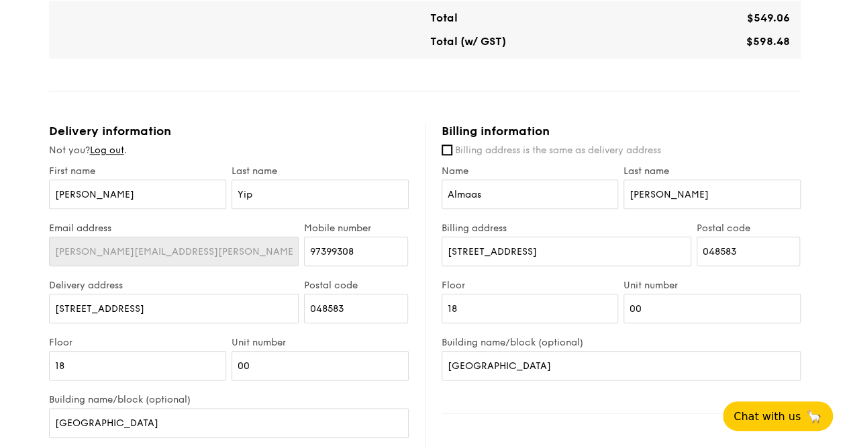
scroll to position [672, 0]
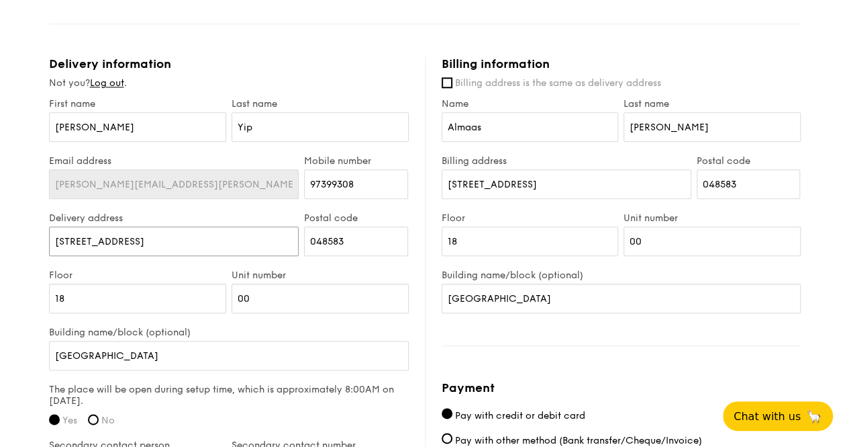
click at [152, 228] on input "1 Raffles Quay" at bounding box center [174, 241] width 250 height 30
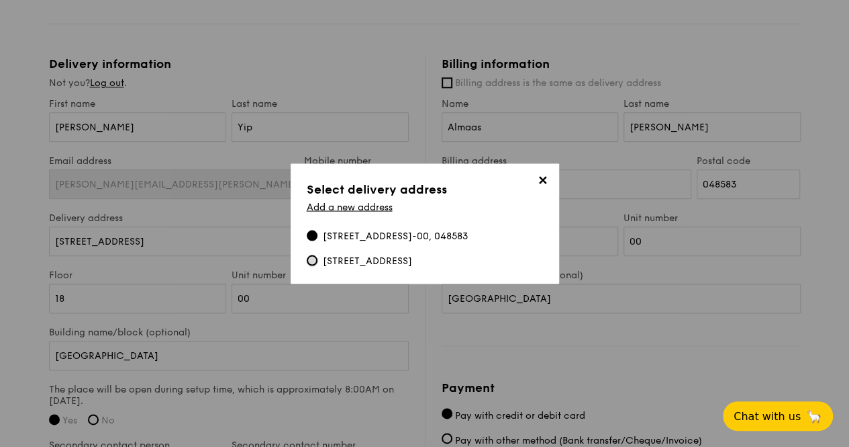
click at [311, 261] on input "1 Seletar Aerospace Crescent, #---, 797565" at bounding box center [312, 260] width 11 height 11
type input "1 Seletar Aerospace Crescent"
type input "797565"
type input "-"
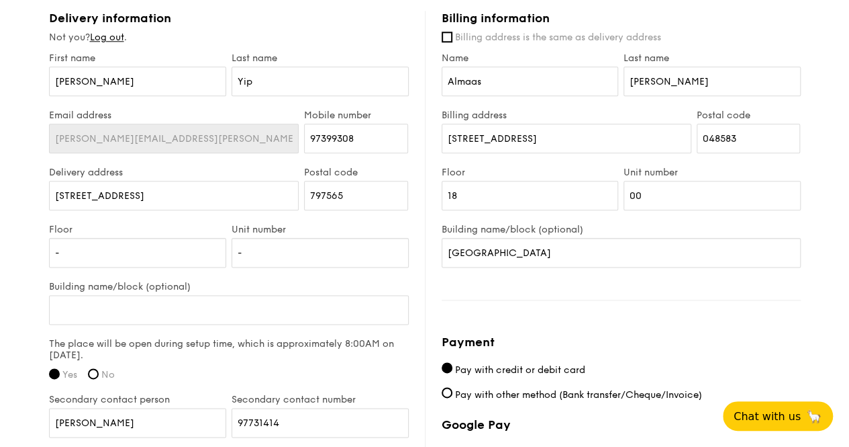
scroll to position [739, 0]
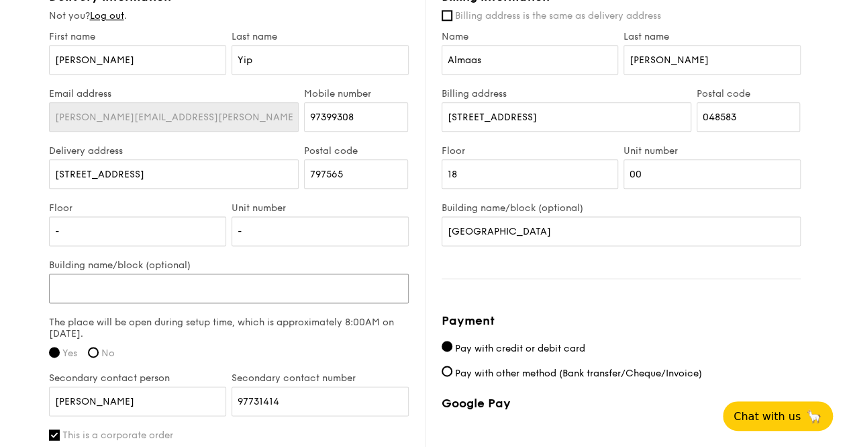
click at [126, 273] on input "Building name/block (optional)" at bounding box center [229, 288] width 360 height 30
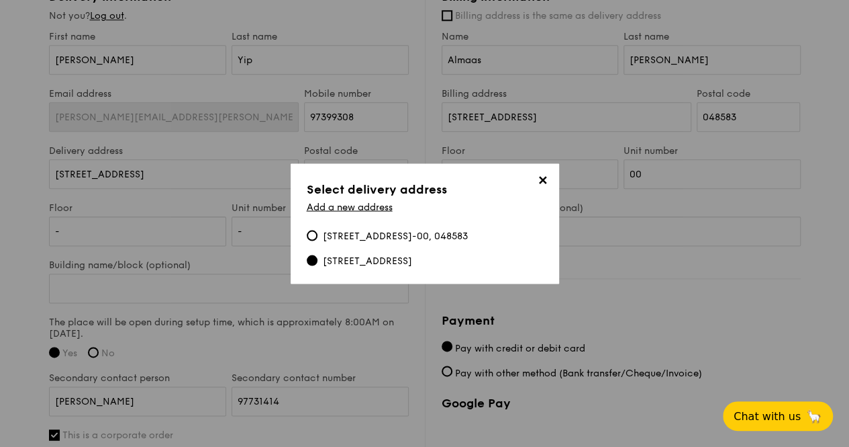
click at [547, 185] on span "✕" at bounding box center [543, 182] width 19 height 19
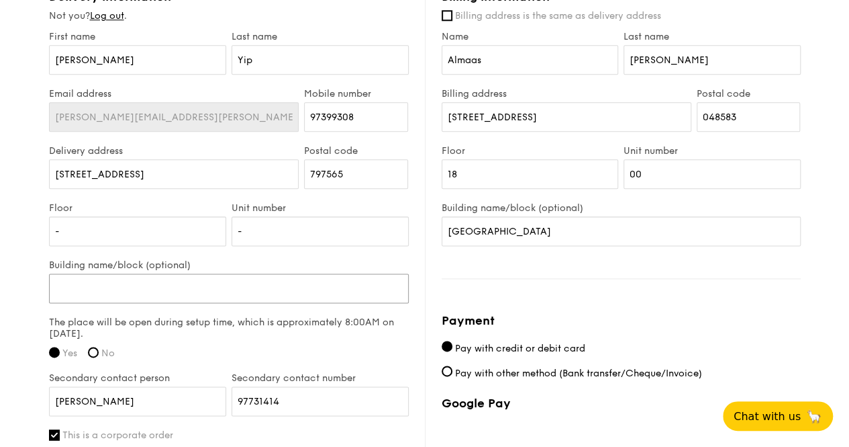
click at [154, 273] on input "Building name/block (optional)" at bounding box center [229, 288] width 360 height 30
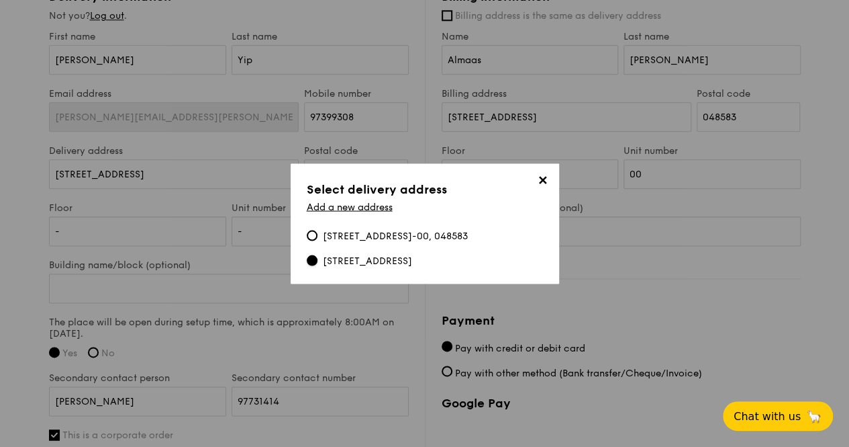
click at [308, 261] on input "1 Seletar Aerospace Crescent, #---, 797565" at bounding box center [312, 260] width 11 height 11
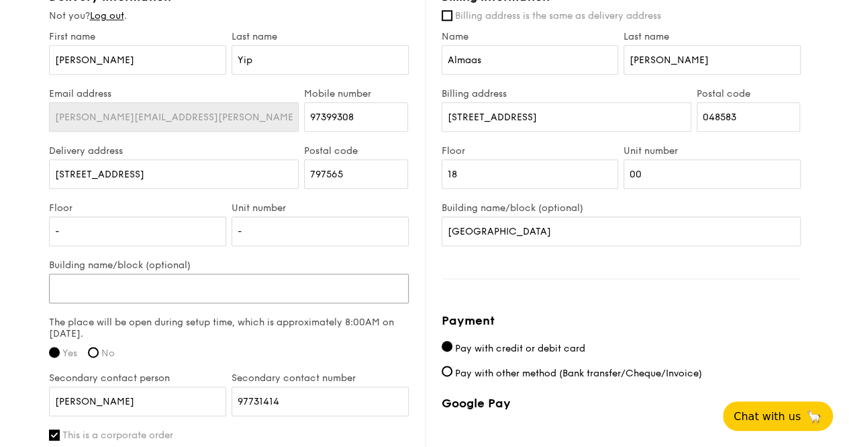
click at [104, 276] on input "Building name/block (optional)" at bounding box center [229, 288] width 360 height 30
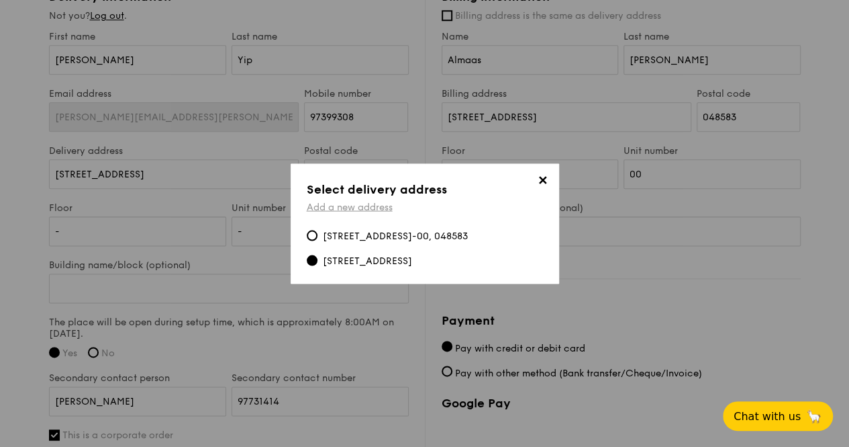
click at [383, 209] on link "Add a new address" at bounding box center [350, 206] width 86 height 11
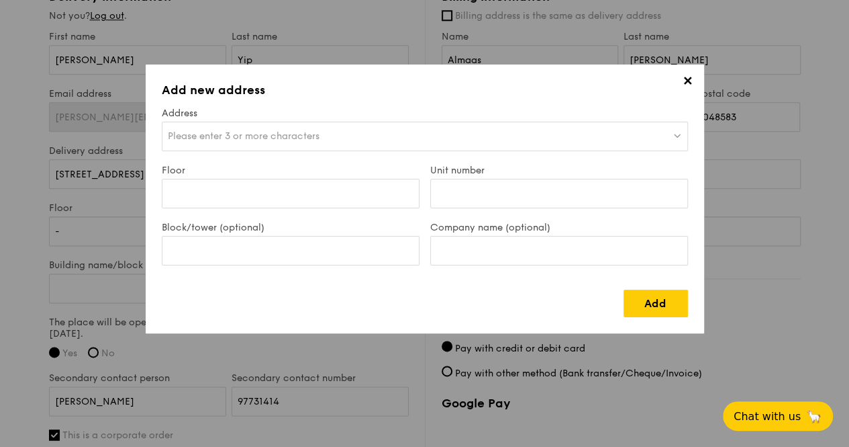
click at [279, 136] on span "Please enter 3 or more characters" at bounding box center [244, 135] width 152 height 11
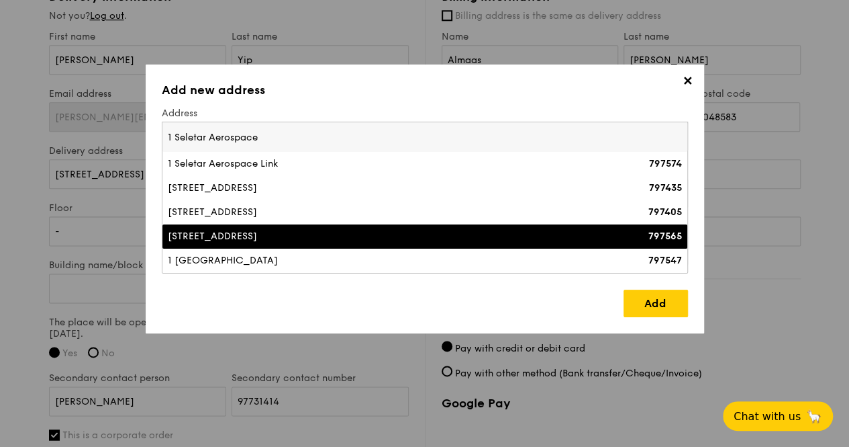
type input "1 Seletar Aerospace"
click at [296, 244] on li "1 Seletar Aerospace Crescent 797565" at bounding box center [425, 236] width 525 height 24
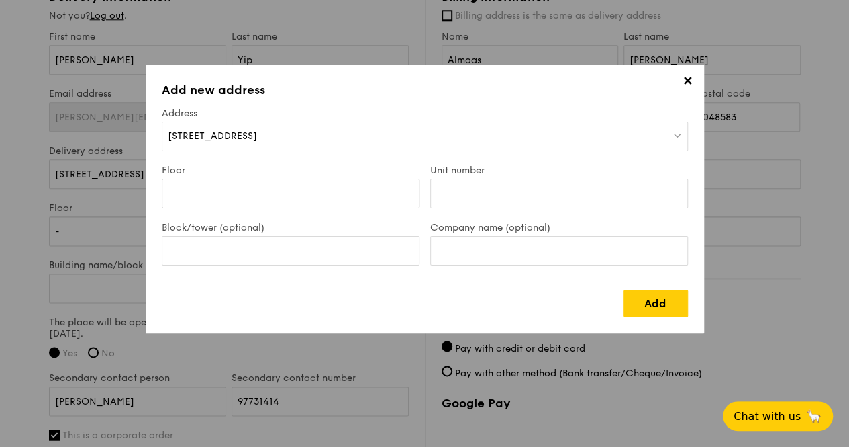
click at [310, 203] on input "Floor" at bounding box center [291, 194] width 258 height 30
type input "-"
click at [445, 199] on input "Unit number" at bounding box center [559, 194] width 258 height 30
type input "-"
click at [455, 246] on input "Company name (optional)" at bounding box center [559, 251] width 258 height 30
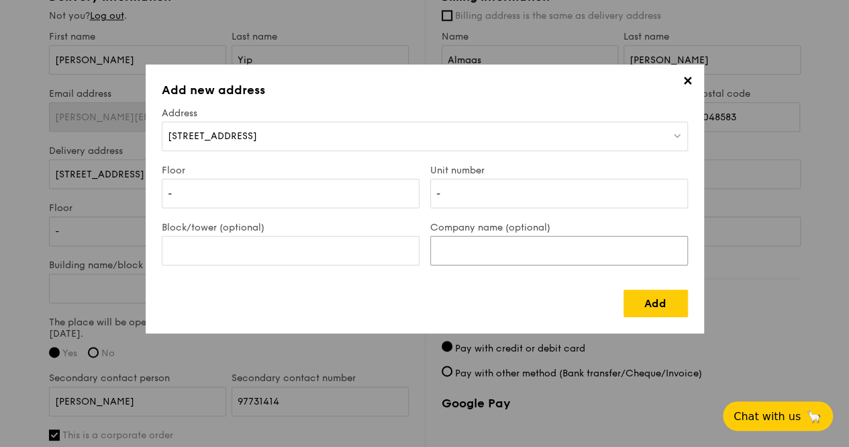
paste input "Rolls-Royce Singapore Pte Ltd"
type input "Rolls-Royce Singapore Pte Ltd"
click at [635, 300] on link "Add" at bounding box center [656, 303] width 64 height 28
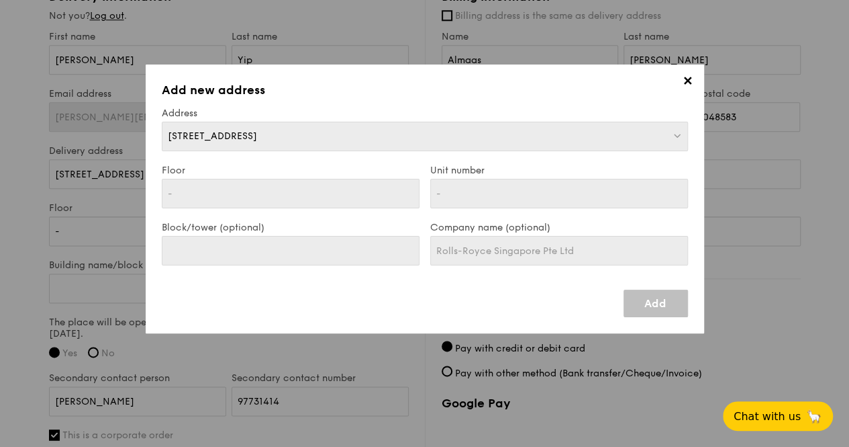
type input "1 Seletar Aerospace Crescent"
type input "797565"
type input "-"
type input "Rolls-Royce Singapore Pte Ltd"
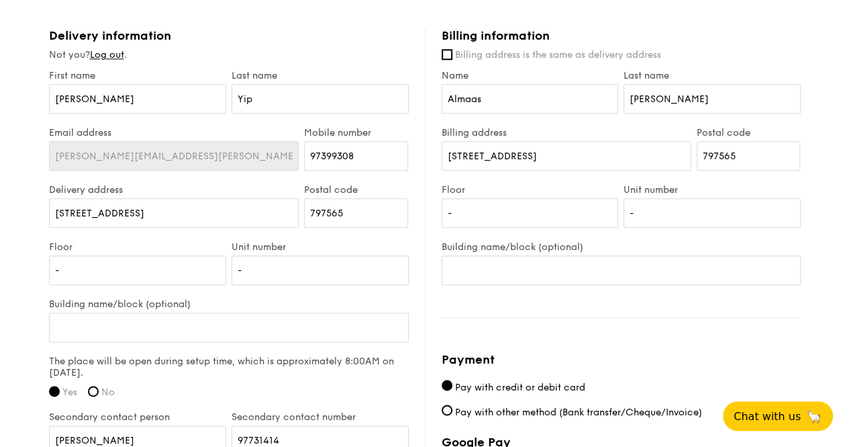
scroll to position [672, 0]
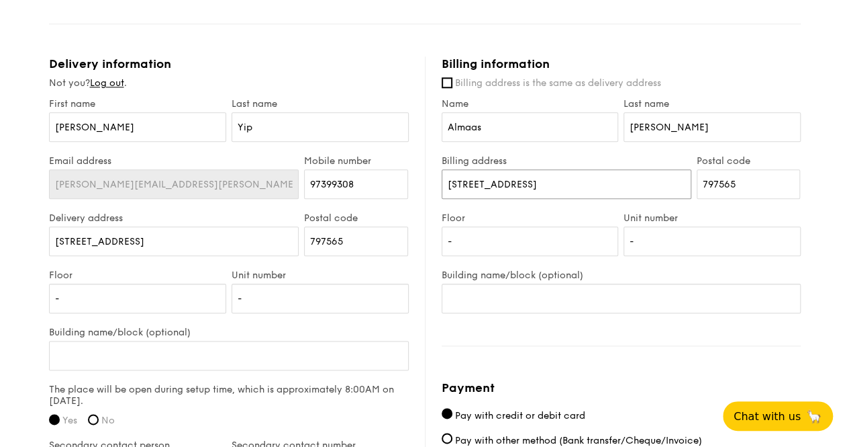
click at [541, 171] on input "1 Seletar Aerospace Crescent" at bounding box center [567, 184] width 250 height 30
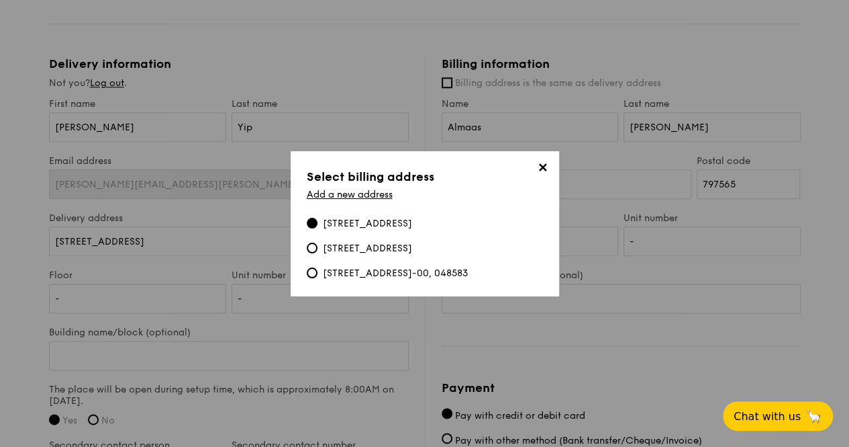
click at [317, 273] on input "1 Raffles Quay, North Tower, #18-00, 048583" at bounding box center [312, 272] width 11 height 11
type input "1 Raffles Quay"
type input "048583"
type input "18"
type input "00"
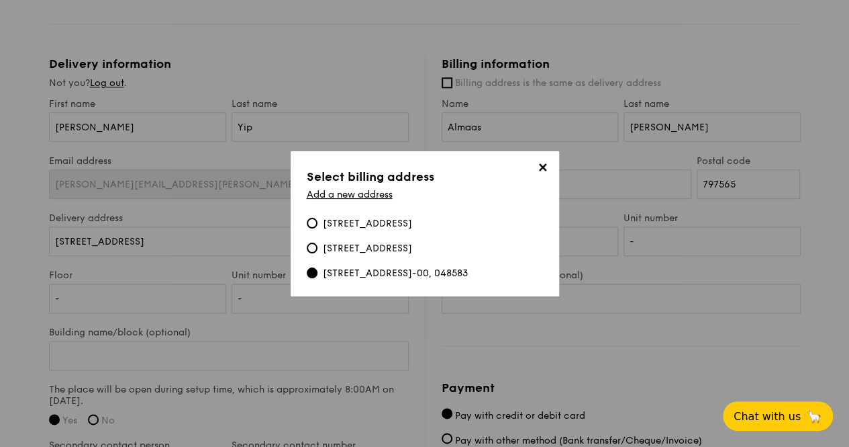
type input "North Tower"
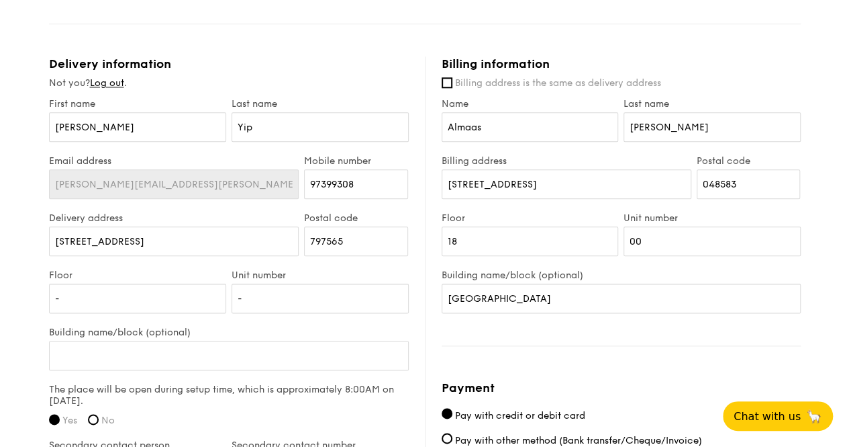
click at [13, 240] on div "1 - Select menu 2 - Select items 3 - Check out High Tea Buffet $12.30 /guest ($…" at bounding box center [424, 56] width 849 height 1457
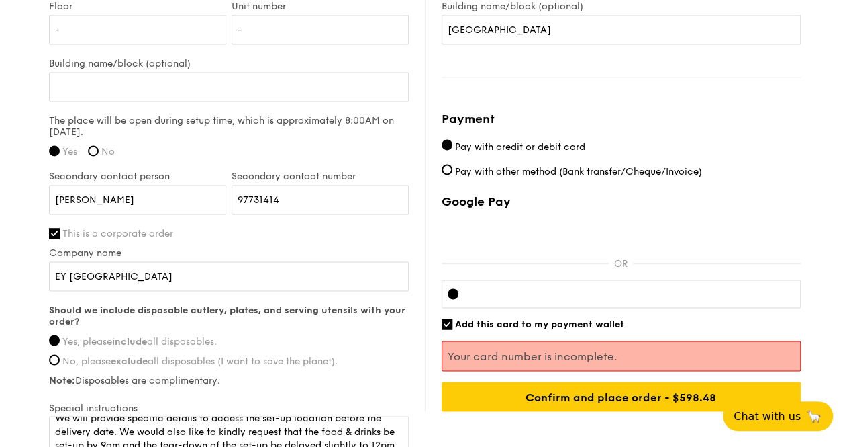
scroll to position [1007, 0]
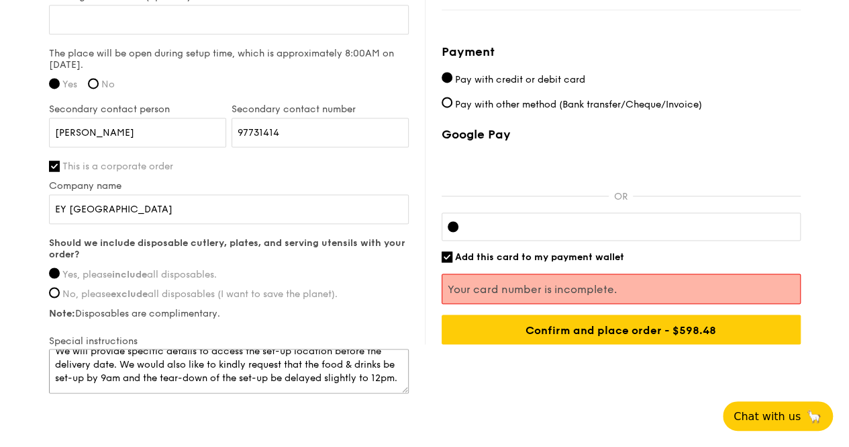
click at [93, 349] on textarea "We will provide specific details to access the set-up location before the deliv…" at bounding box center [229, 371] width 360 height 44
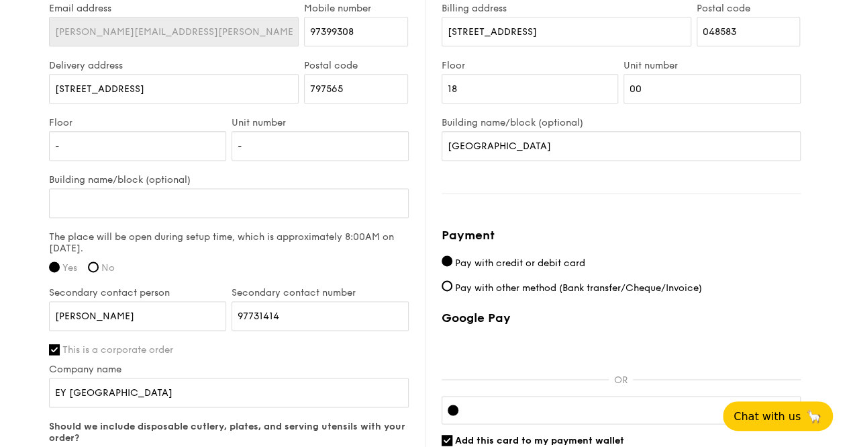
scroll to position [936, 0]
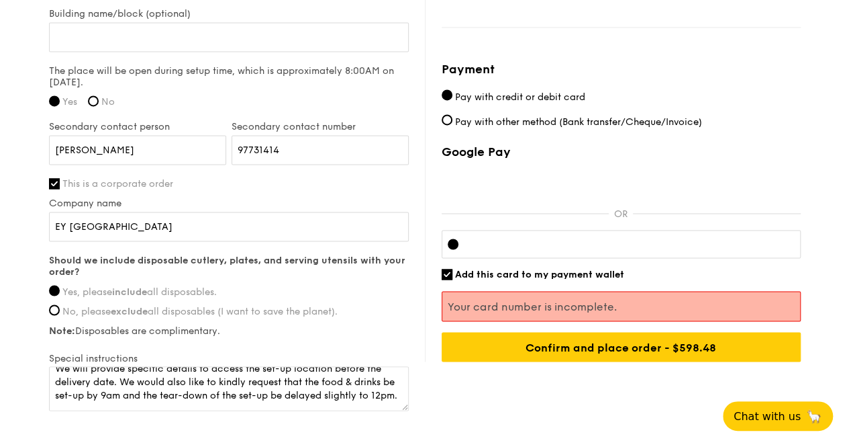
scroll to position [999, 0]
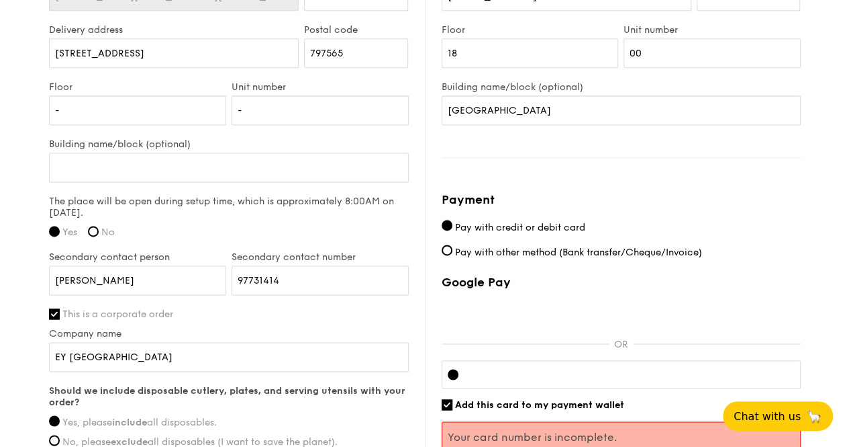
scroll to position [866, 0]
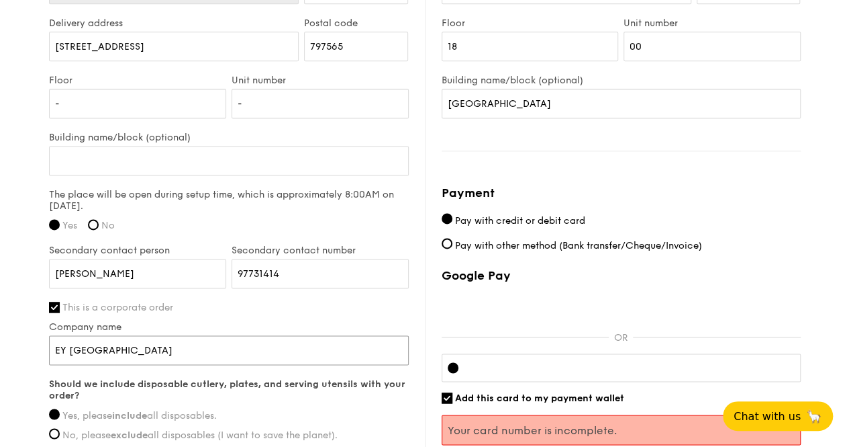
drag, startPoint x: 114, startPoint y: 331, endPoint x: 48, endPoint y: 333, distance: 65.8
click at [49, 335] on input "EY Singapore" at bounding box center [229, 350] width 360 height 30
paste input "Rolls-Royce Singapore Pte Ltd"
type input "Rolls-Royce Singapore Pte Ltd"
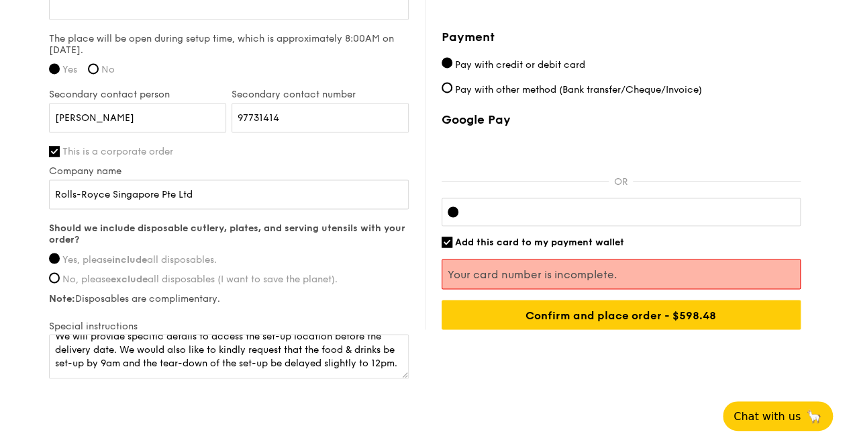
scroll to position [1029, 0]
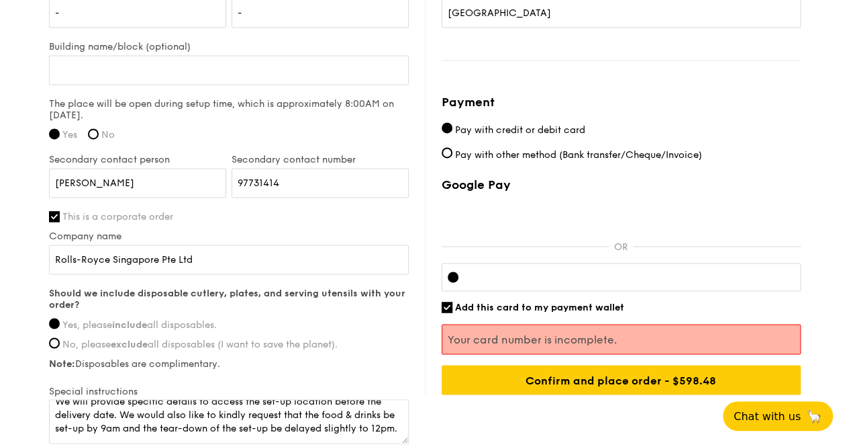
scroll to position [976, 0]
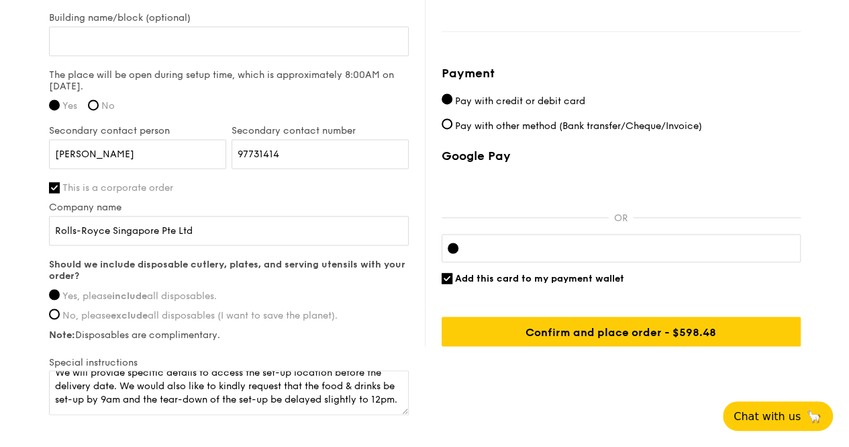
scroll to position [1007, 0]
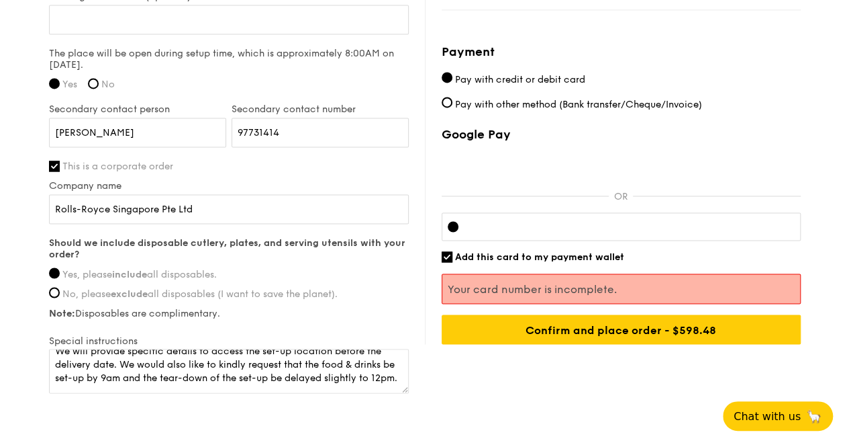
click at [551, 251] on span "Add this card to my payment wallet" at bounding box center [539, 256] width 169 height 11
click at [453, 251] on input "Add this card to my payment wallet" at bounding box center [447, 256] width 11 height 11
click at [549, 251] on span "Add this card to my payment wallet" at bounding box center [539, 256] width 169 height 11
click at [453, 251] on input "Add this card to my payment wallet" at bounding box center [447, 256] width 11 height 11
click at [549, 251] on span "Add this card to my payment wallet" at bounding box center [539, 256] width 169 height 11
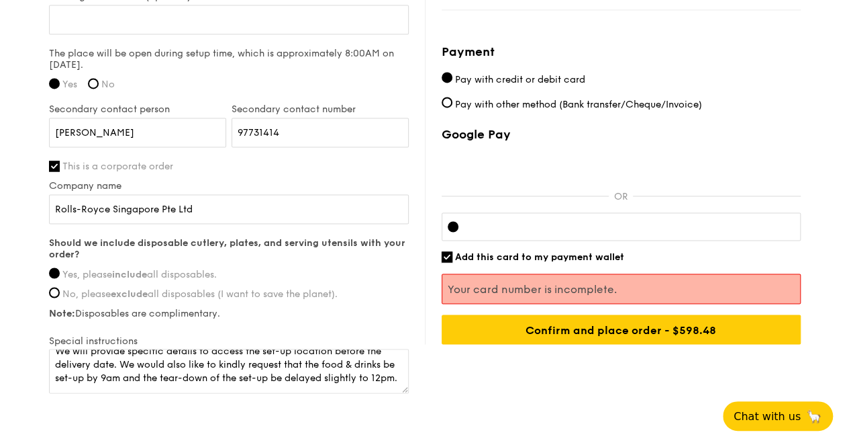
click at [453, 251] on input "Add this card to my payment wallet" at bounding box center [447, 256] width 11 height 11
click at [549, 356] on div "Delivery information Not you? Log out . First name Angeline Last name Yip Email…" at bounding box center [425, 58] width 752 height 675
click at [463, 251] on span "Add this card to my payment wallet" at bounding box center [539, 256] width 169 height 11
click at [453, 251] on input "Add this card to my payment wallet" at bounding box center [447, 256] width 11 height 11
checkbox input "true"
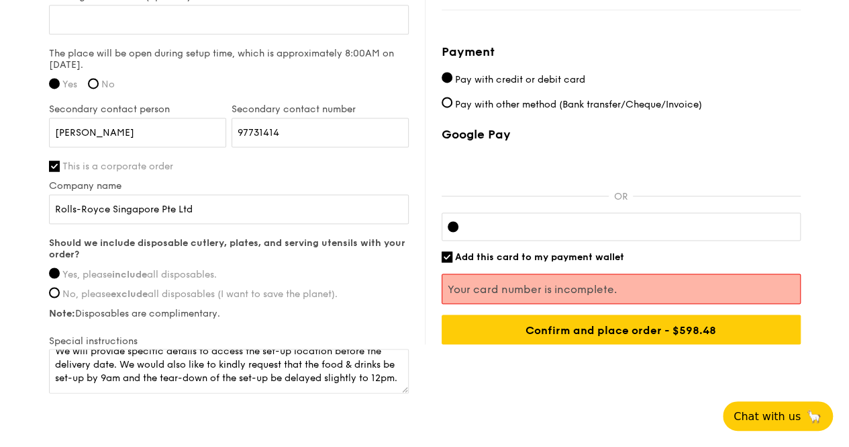
click at [473, 363] on div "Delivery information Not you? Log out . First name Angeline Last name Yip Email…" at bounding box center [425, 58] width 752 height 675
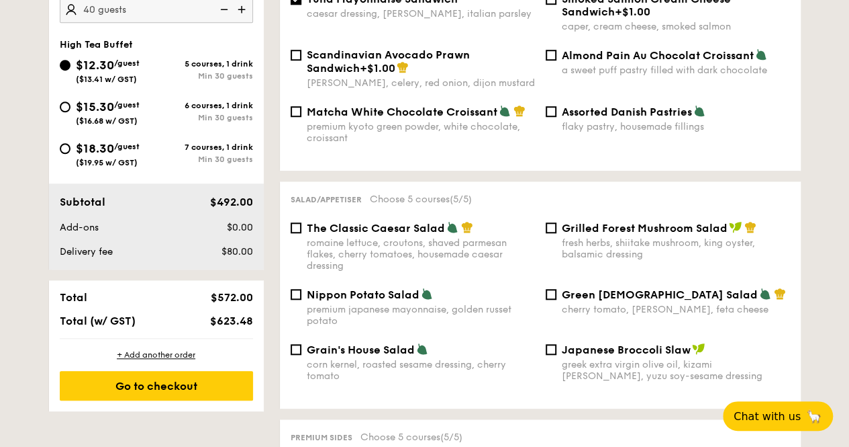
scroll to position [336, 0]
